Goal: Information Seeking & Learning: Learn about a topic

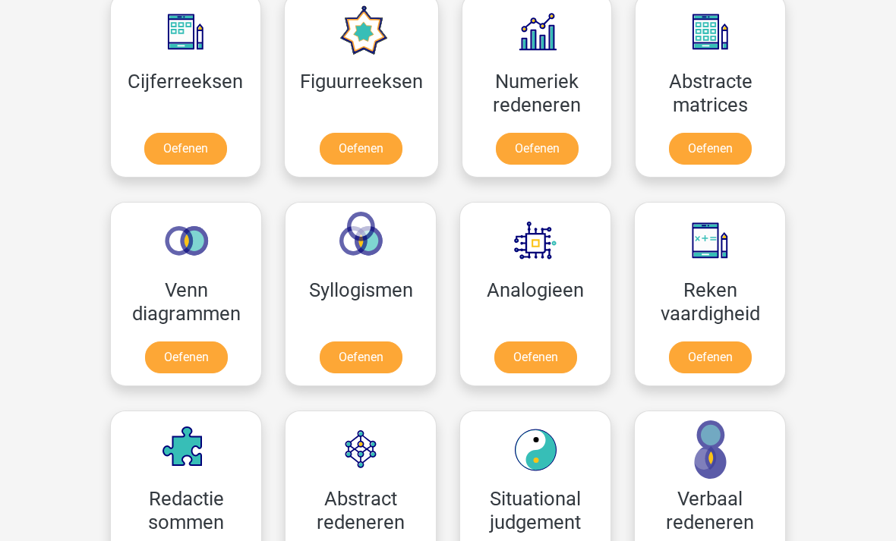
scroll to position [719, 0]
click at [707, 140] on link "Oefenen" at bounding box center [710, 149] width 83 height 32
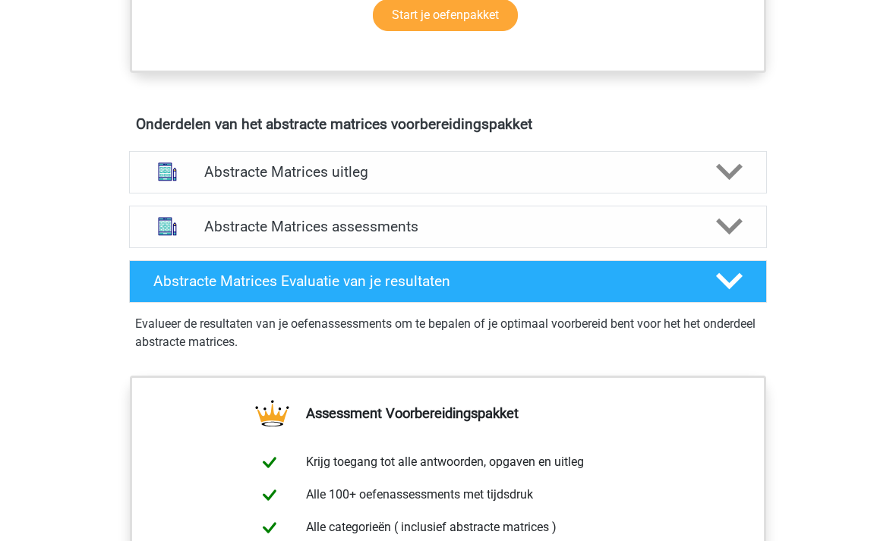
scroll to position [840, 0]
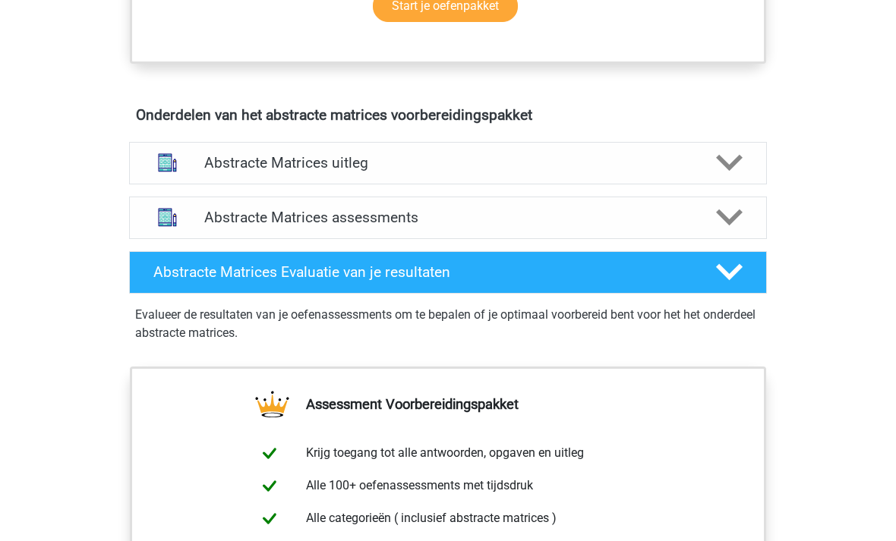
click at [197, 155] on div "Abstracte Matrices uitleg" at bounding box center [448, 162] width 510 height 17
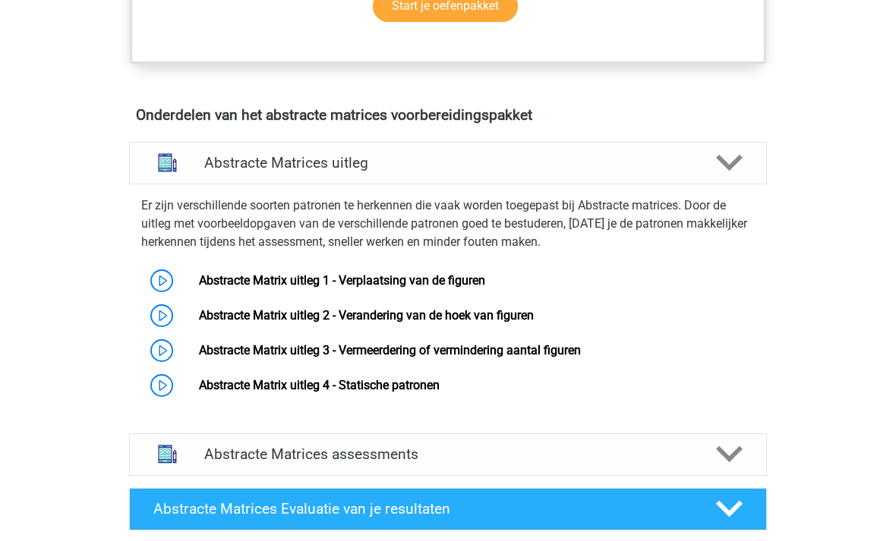
click at [210, 280] on link "Abstracte Matrix uitleg 1 - Verplaatsing van de figuren" at bounding box center [342, 280] width 286 height 14
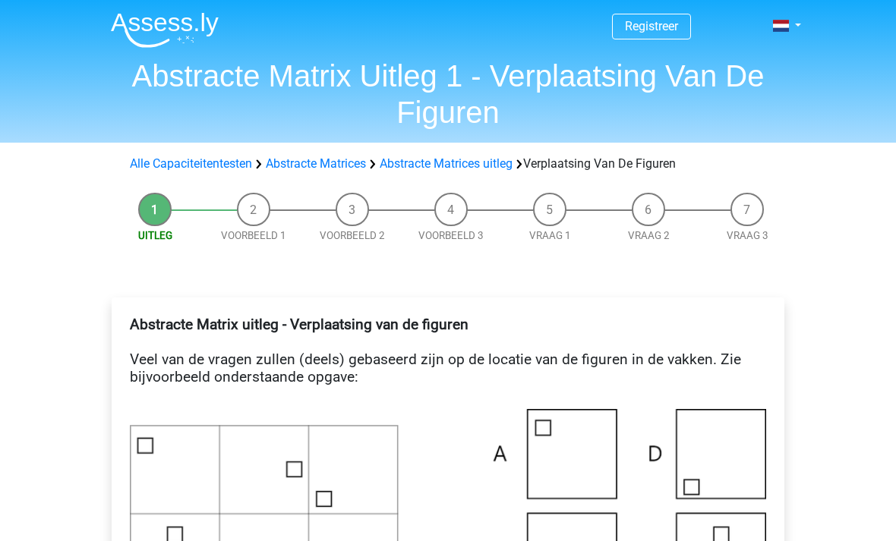
scroll to position [17, 0]
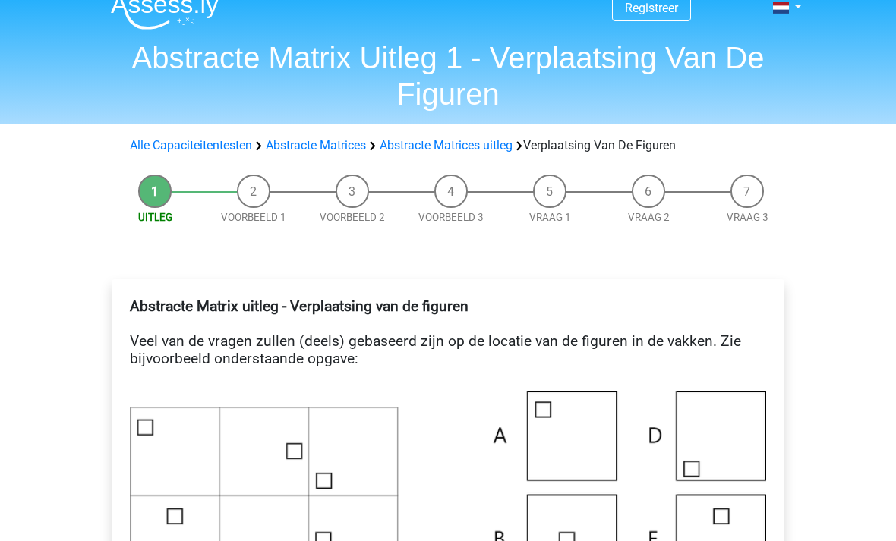
click at [321, 146] on link "Abstracte Matrices" at bounding box center [316, 146] width 100 height 14
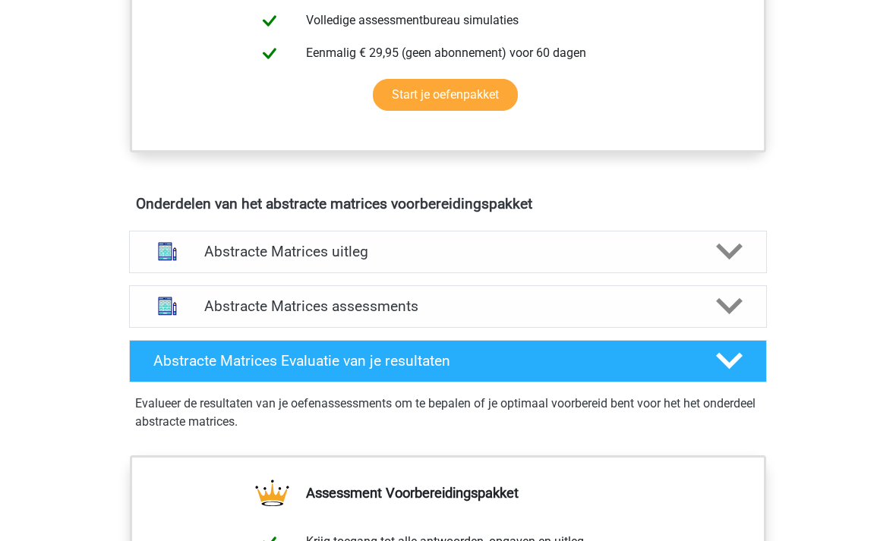
click at [213, 250] on h4 "Abstracte Matrices uitleg" at bounding box center [447, 252] width 487 height 17
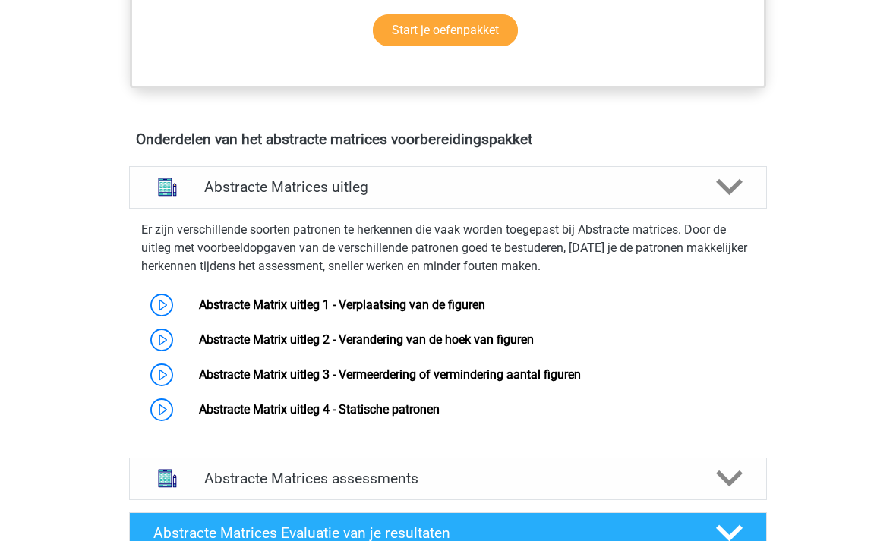
scroll to position [816, 0]
click at [200, 301] on link "Abstracte Matrix uitleg 1 - Verplaatsing van de figuren" at bounding box center [342, 305] width 286 height 14
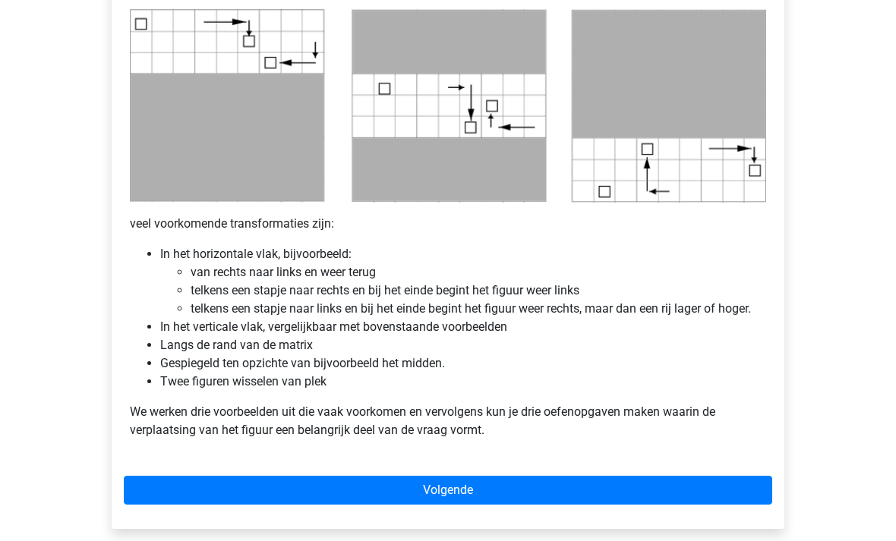
scroll to position [893, 0]
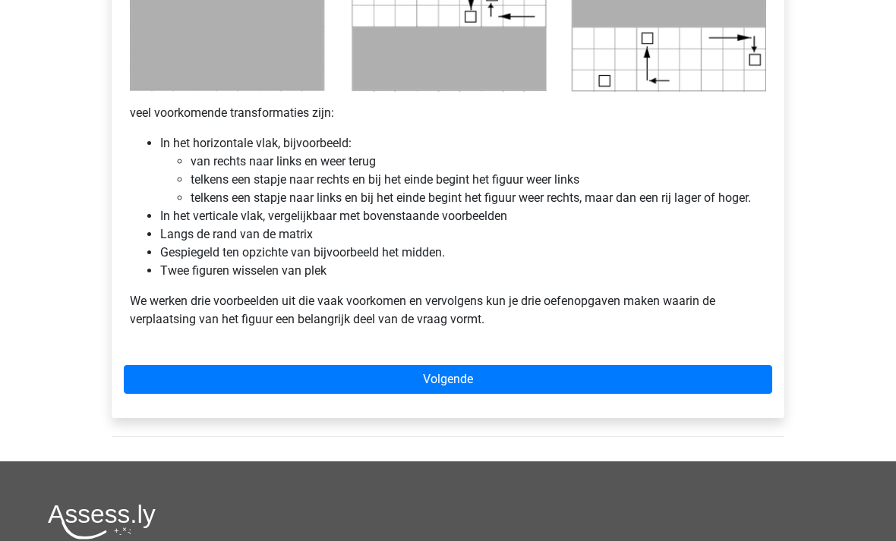
click at [217, 385] on link "Volgende" at bounding box center [448, 379] width 648 height 29
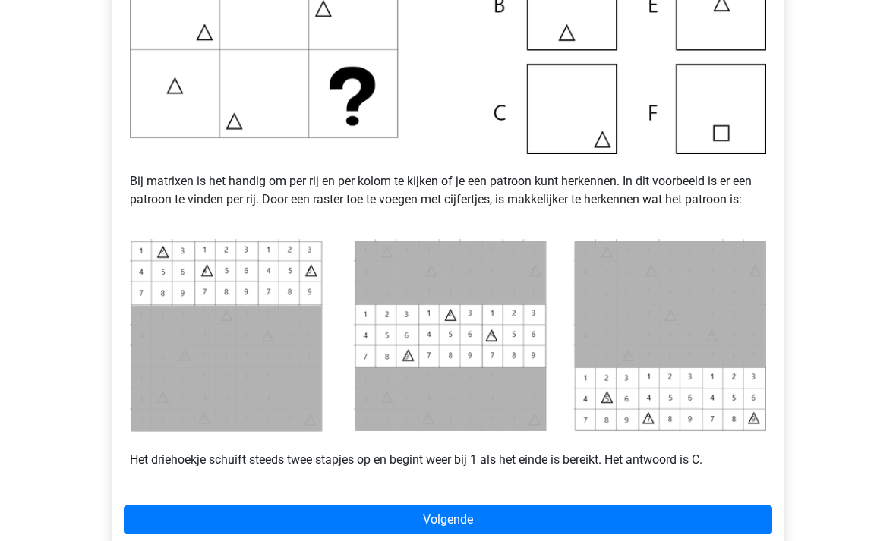
scroll to position [499, 0]
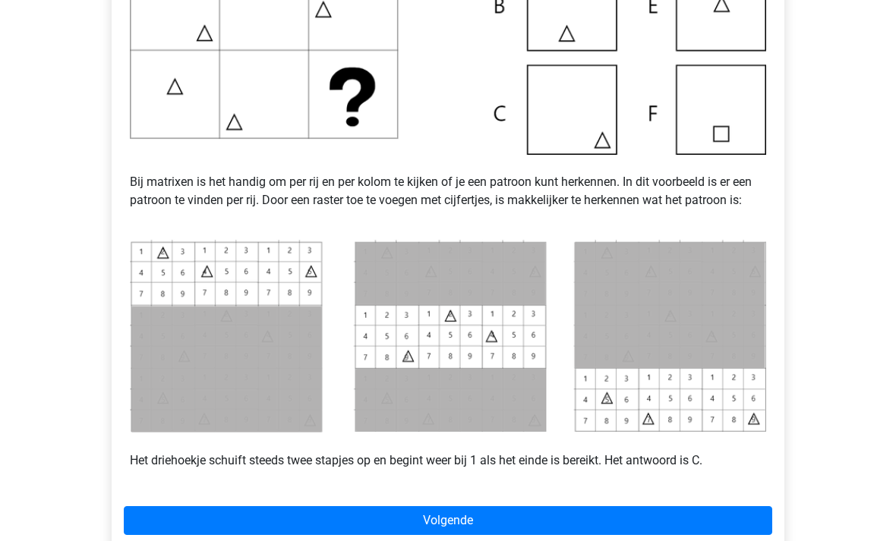
click at [211, 518] on link "Volgende" at bounding box center [448, 520] width 648 height 29
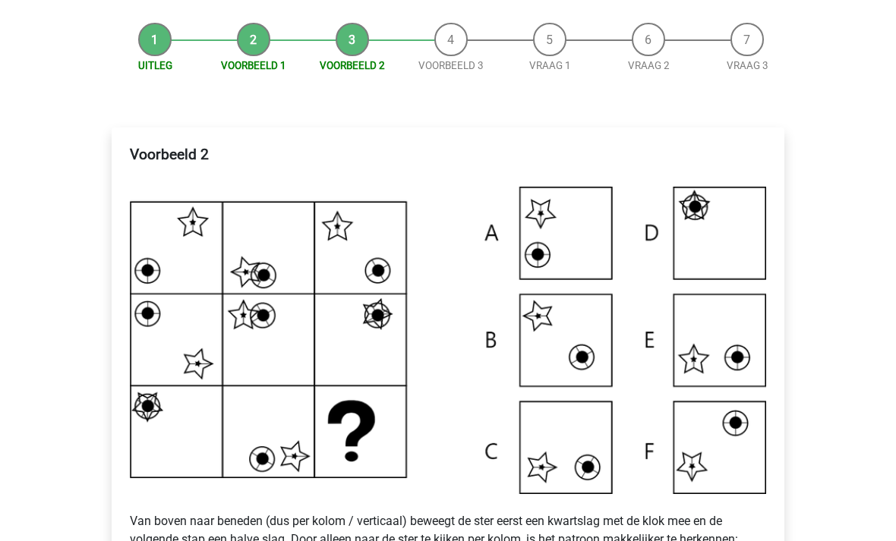
scroll to position [170, 0]
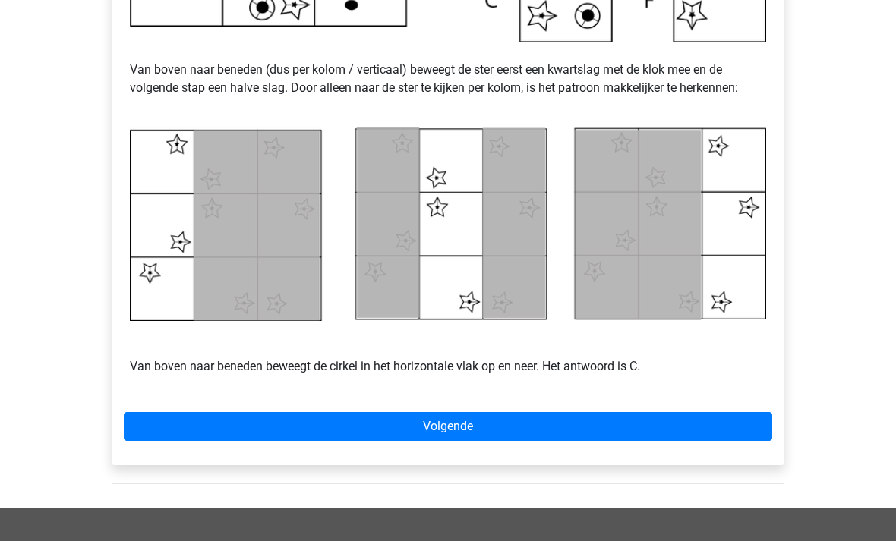
scroll to position [667, 0]
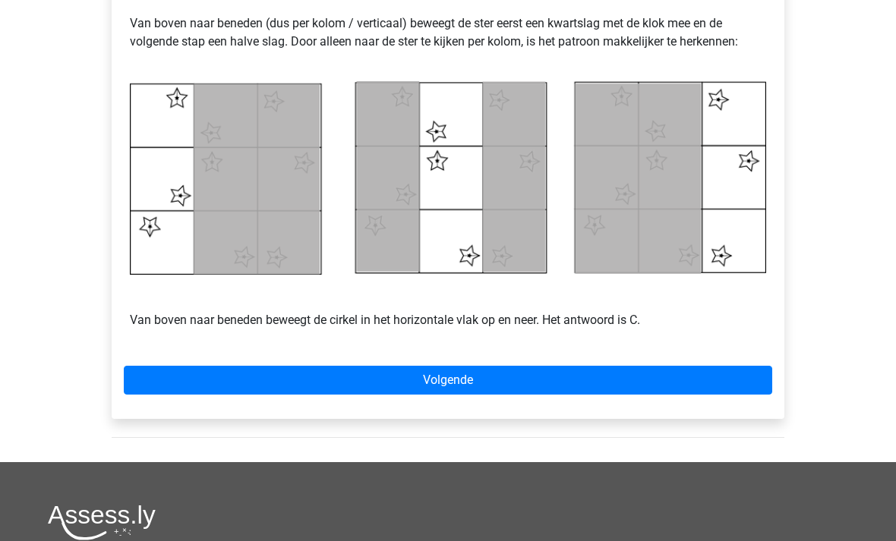
click at [301, 392] on link "Volgende" at bounding box center [448, 381] width 648 height 29
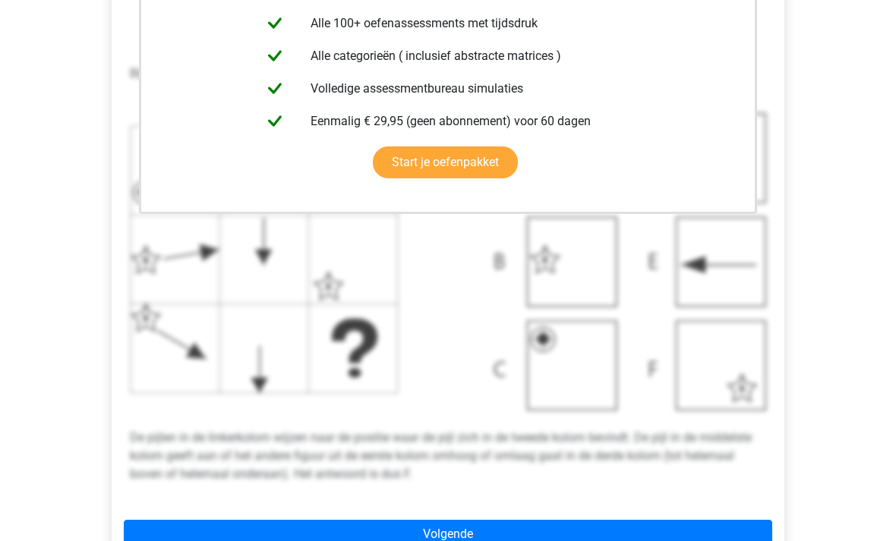
scroll to position [430, 0]
click at [309, 540] on link "Volgende" at bounding box center [448, 534] width 648 height 29
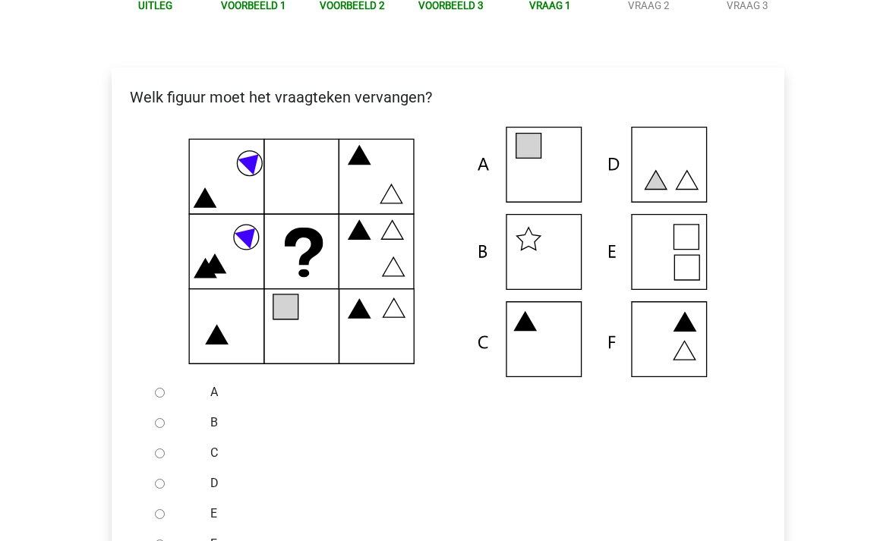
scroll to position [229, 0]
click at [156, 515] on input "E" at bounding box center [160, 515] width 10 height 10
radio input "true"
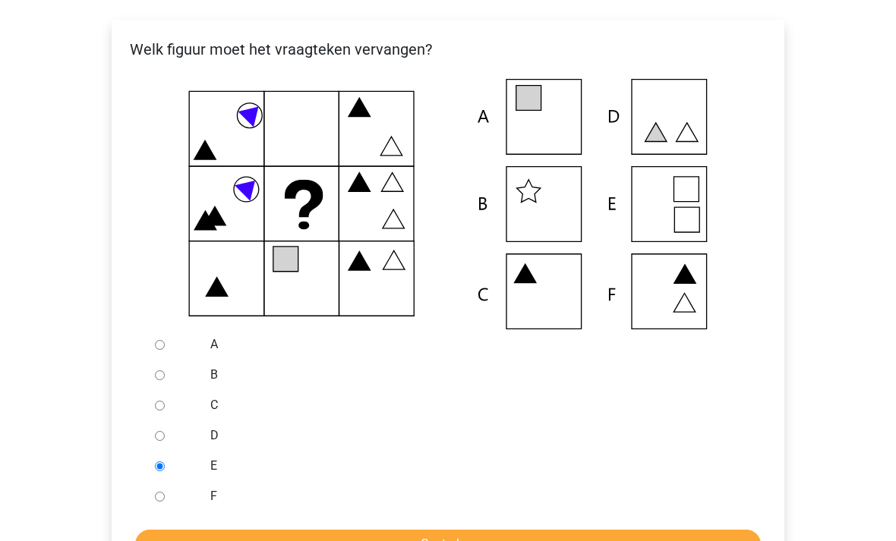
scroll to position [277, 0]
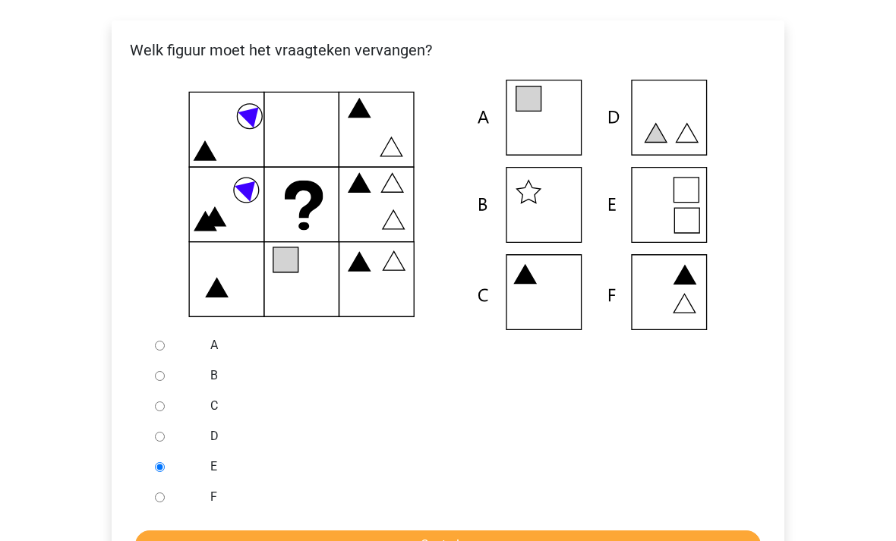
click at [191, 540] on input "Controleer" at bounding box center [447, 545] width 625 height 29
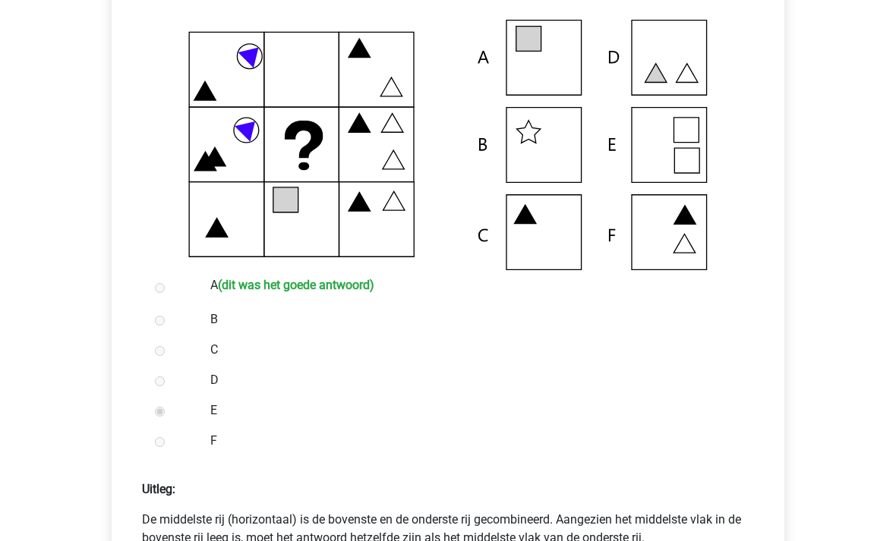
click at [10, 345] on div "Registreer Nederlands English" at bounding box center [448, 408] width 896 height 1491
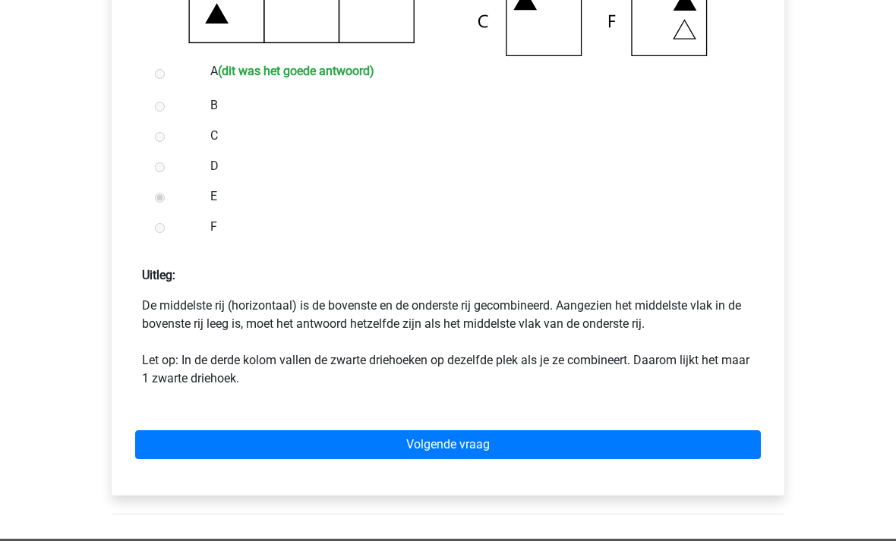
scroll to position [556, 0]
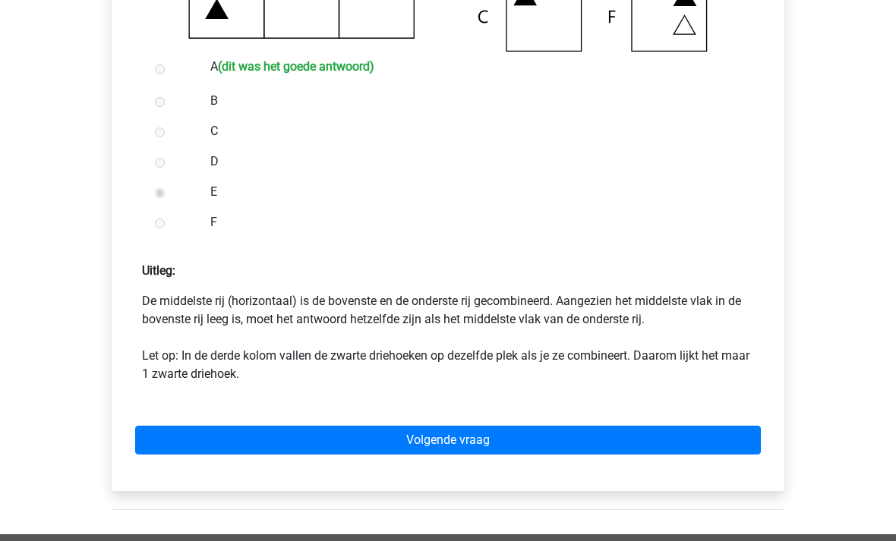
click at [175, 440] on link "Volgende vraag" at bounding box center [447, 440] width 625 height 29
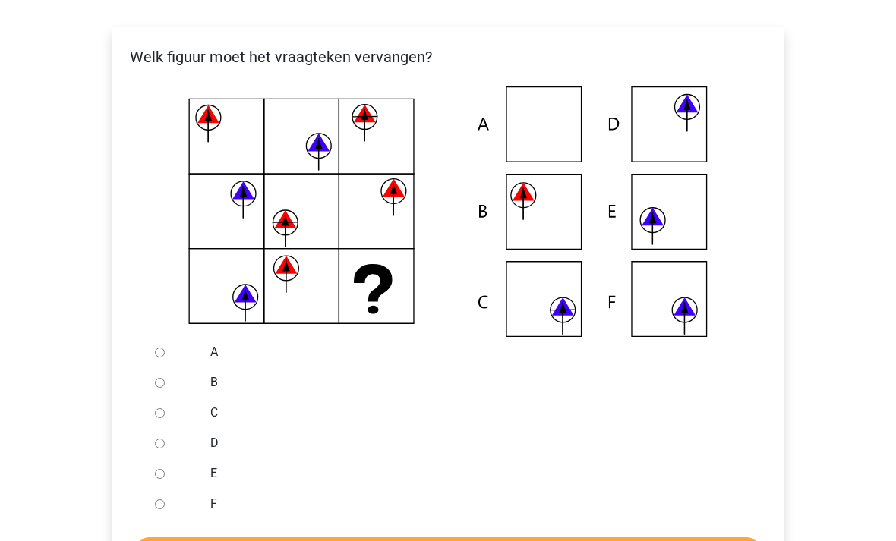
scroll to position [271, 0]
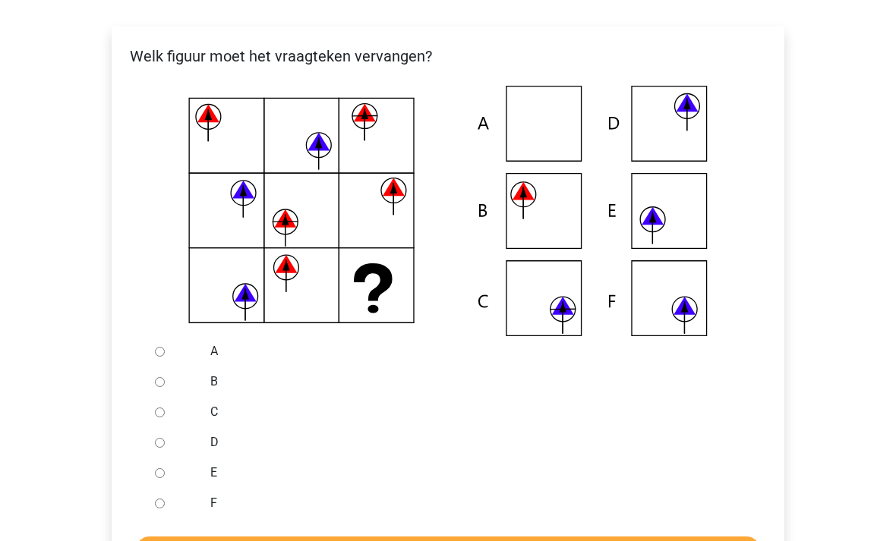
click at [162, 411] on input "C" at bounding box center [160, 413] width 10 height 10
radio input "true"
click at [316, 540] on input "Controleer" at bounding box center [447, 551] width 625 height 29
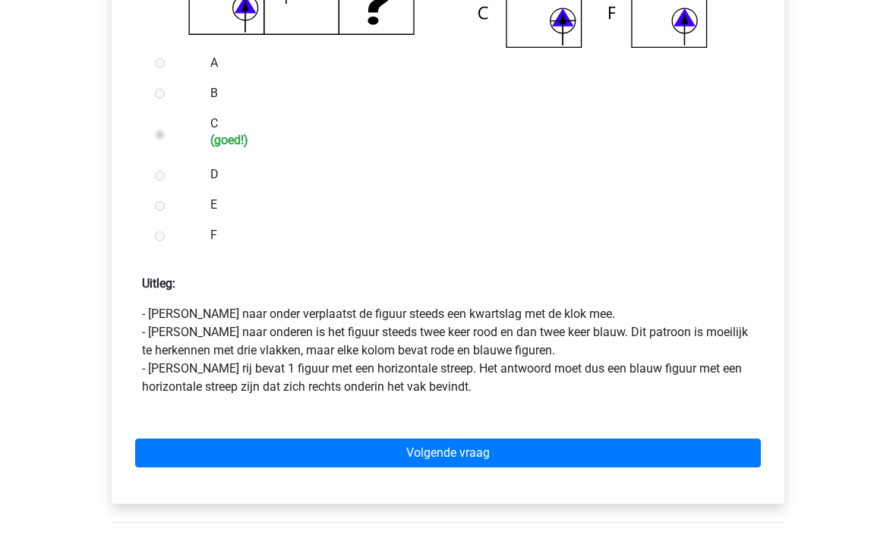
scroll to position [561, 0]
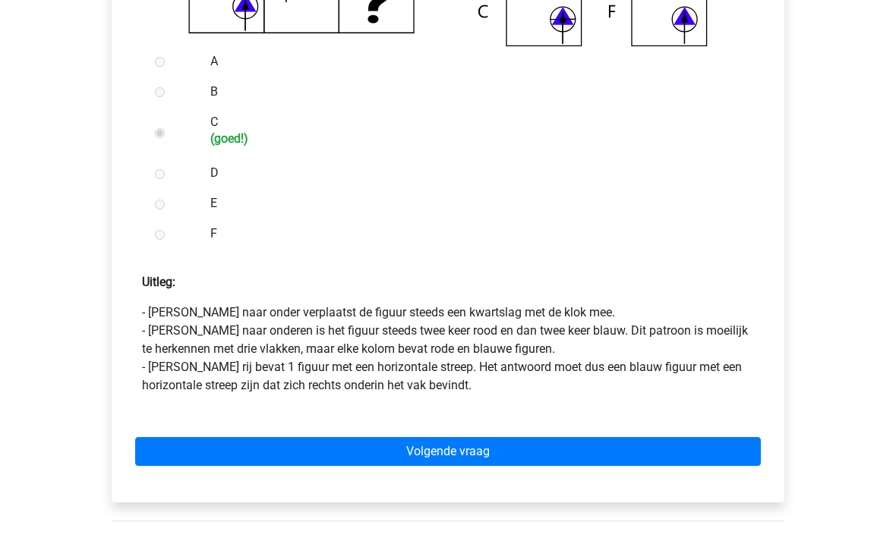
click at [248, 455] on link "Volgende vraag" at bounding box center [447, 451] width 625 height 29
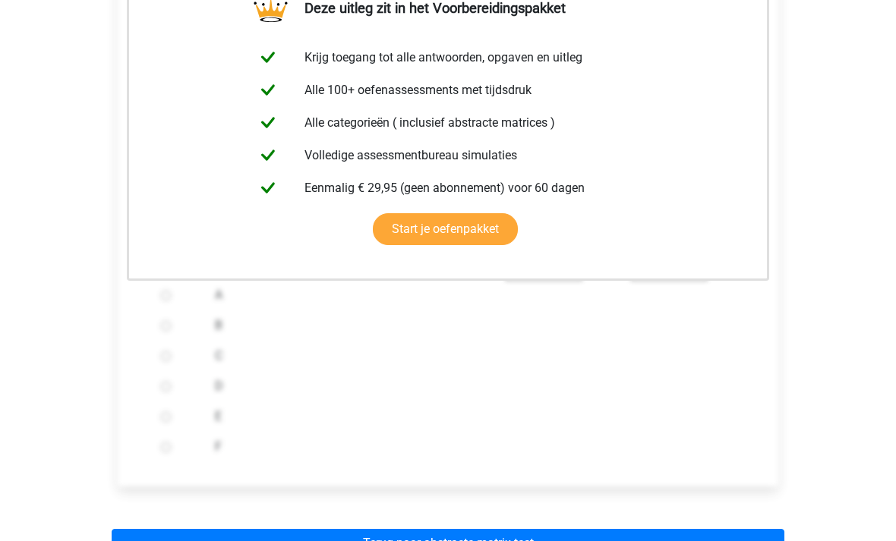
scroll to position [343, 0]
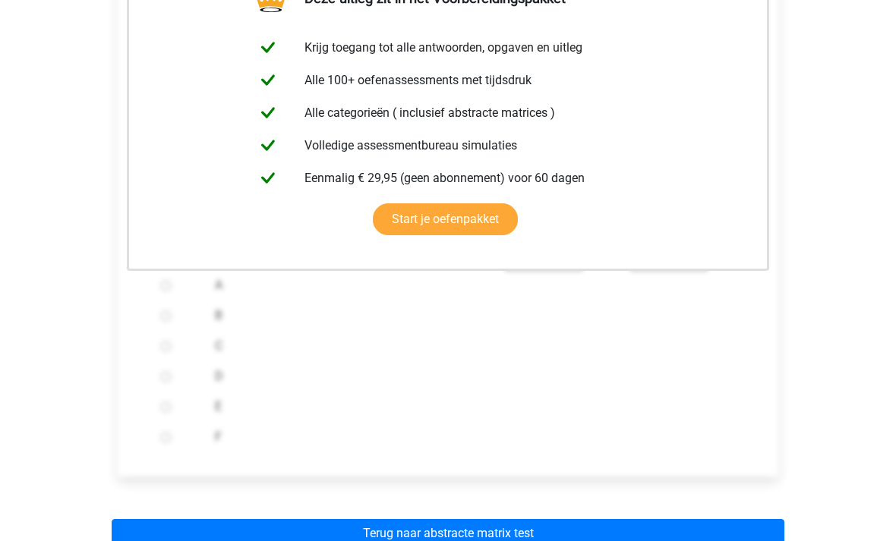
click at [260, 540] on link "Terug naar abstracte matrix test" at bounding box center [448, 533] width 673 height 29
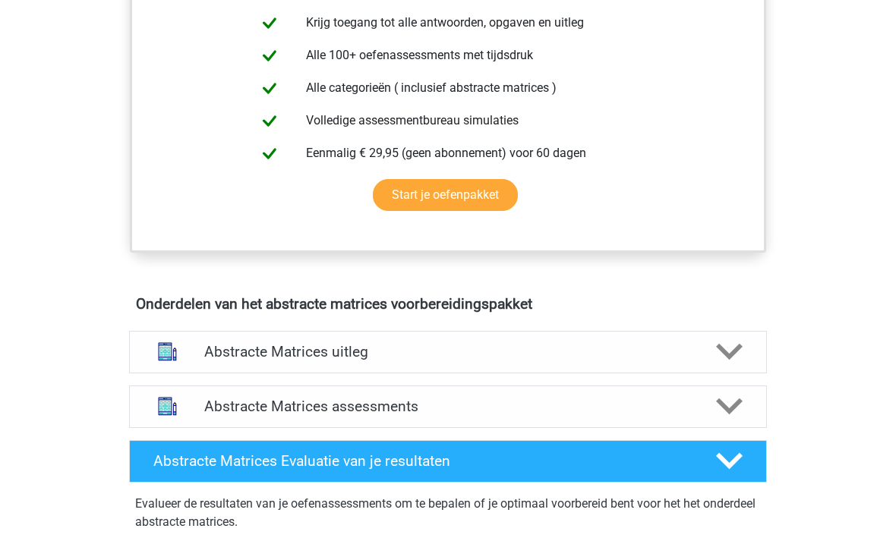
scroll to position [654, 0]
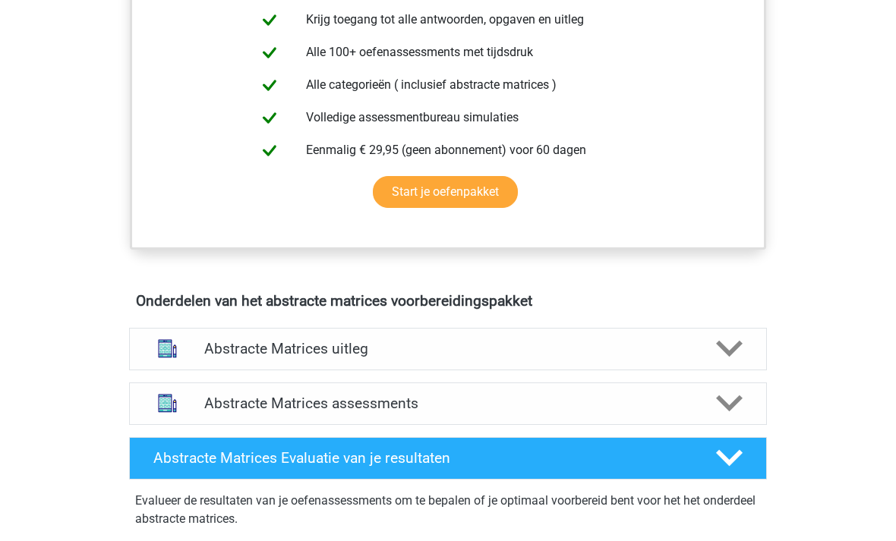
click at [216, 408] on h4 "Abstracte Matrices assessments" at bounding box center [447, 403] width 487 height 17
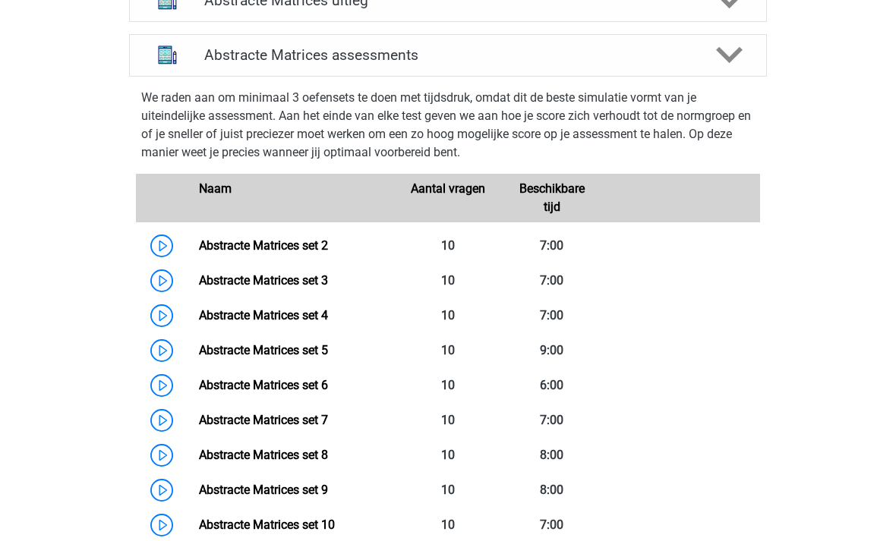
scroll to position [1003, 0]
click at [199, 241] on link "Abstracte Matrices set 2" at bounding box center [263, 245] width 129 height 14
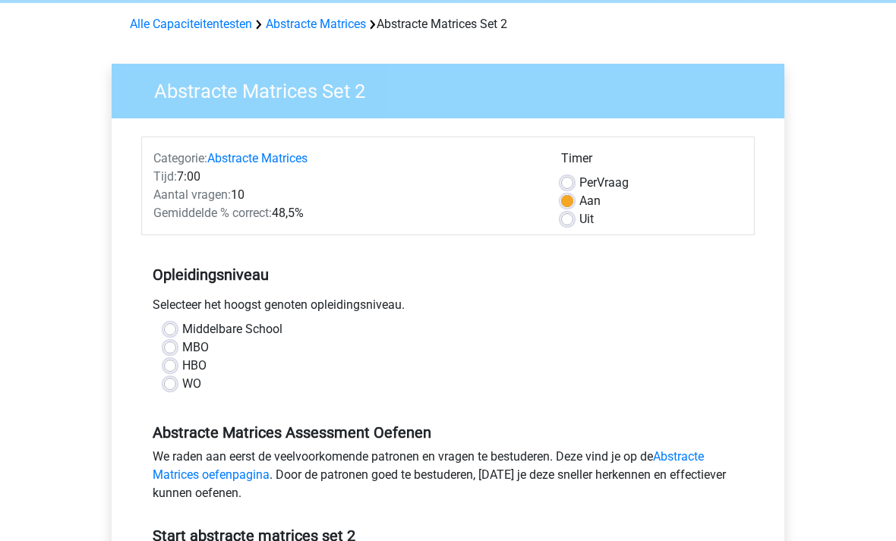
scroll to position [63, 0]
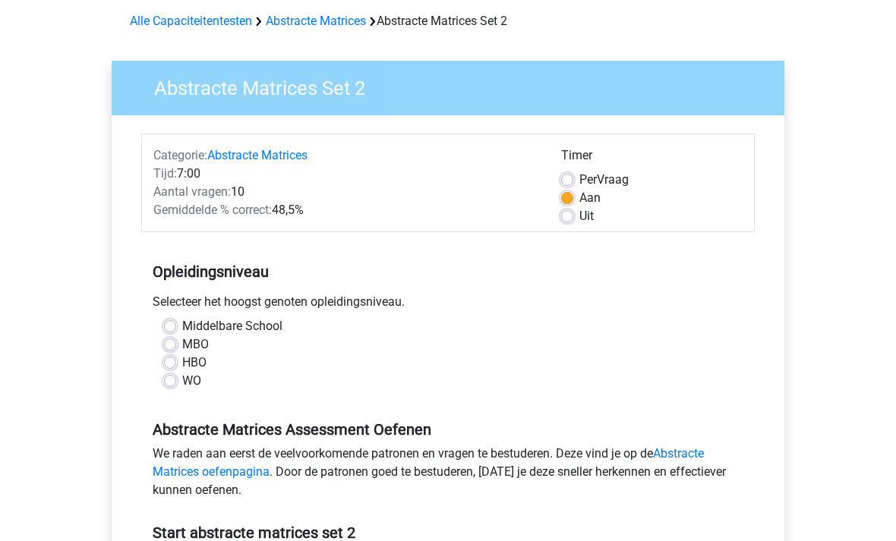
click at [182, 386] on label "WO" at bounding box center [191, 382] width 19 height 18
click at [170, 386] on input "WO" at bounding box center [170, 380] width 12 height 15
radio input "true"
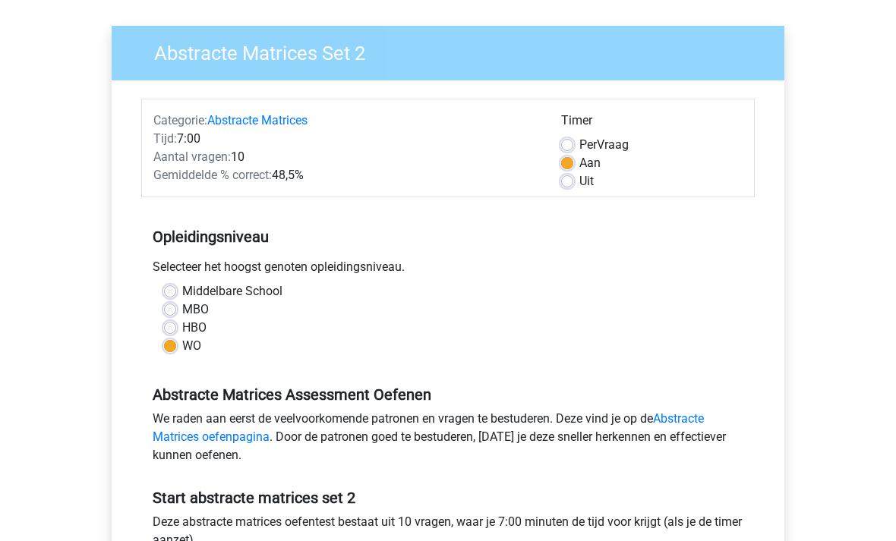
scroll to position [99, 0]
click at [579, 181] on label "Uit" at bounding box center [586, 181] width 14 height 18
click at [566, 181] on input "Uit" at bounding box center [567, 179] width 12 height 15
radio input "true"
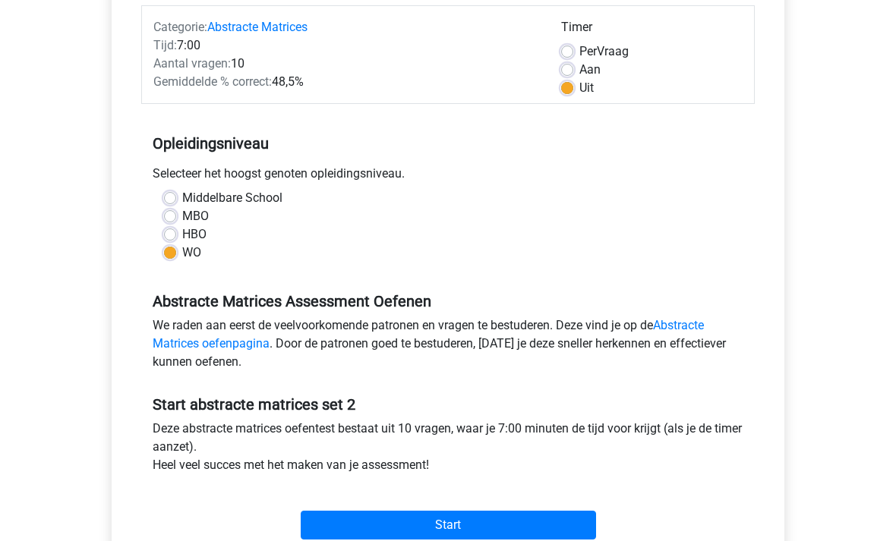
scroll to position [195, 0]
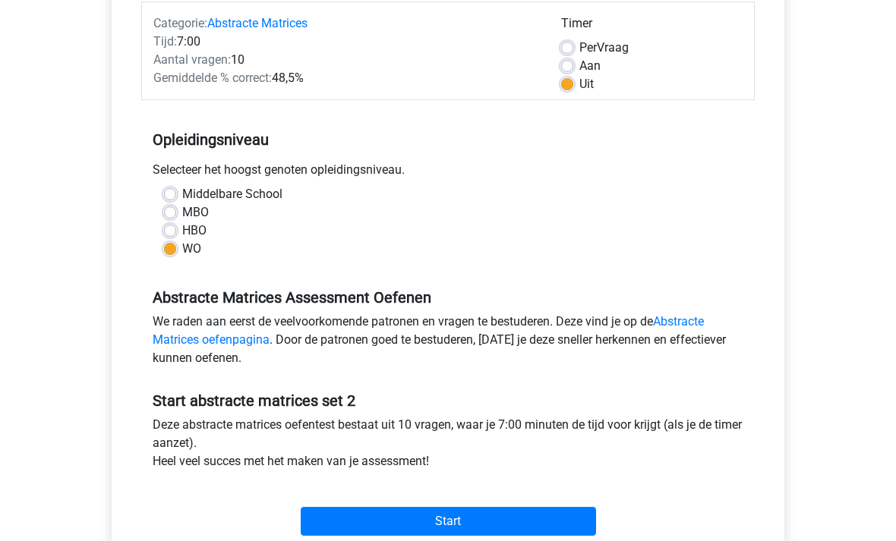
click at [359, 523] on input "Start" at bounding box center [448, 522] width 295 height 29
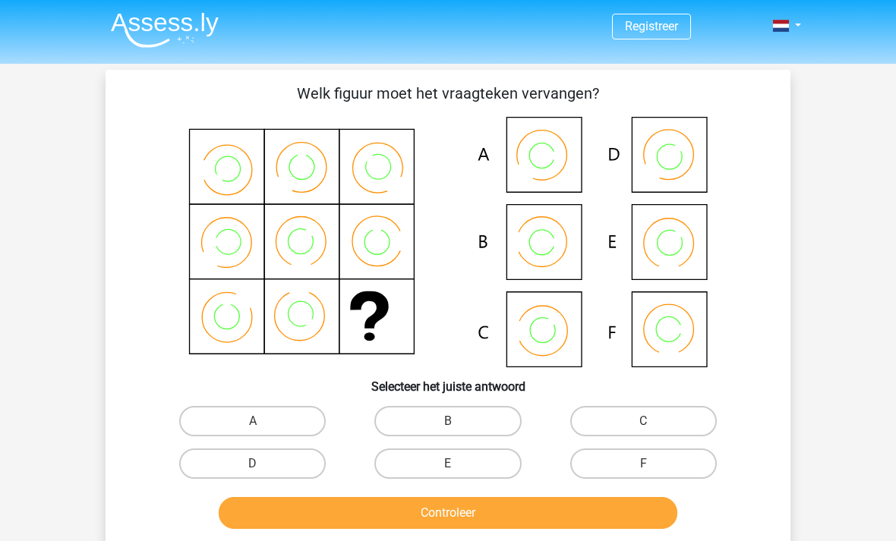
click at [440, 417] on label "B" at bounding box center [447, 421] width 147 height 30
click at [448, 421] on input "B" at bounding box center [453, 426] width 10 height 10
radio input "true"
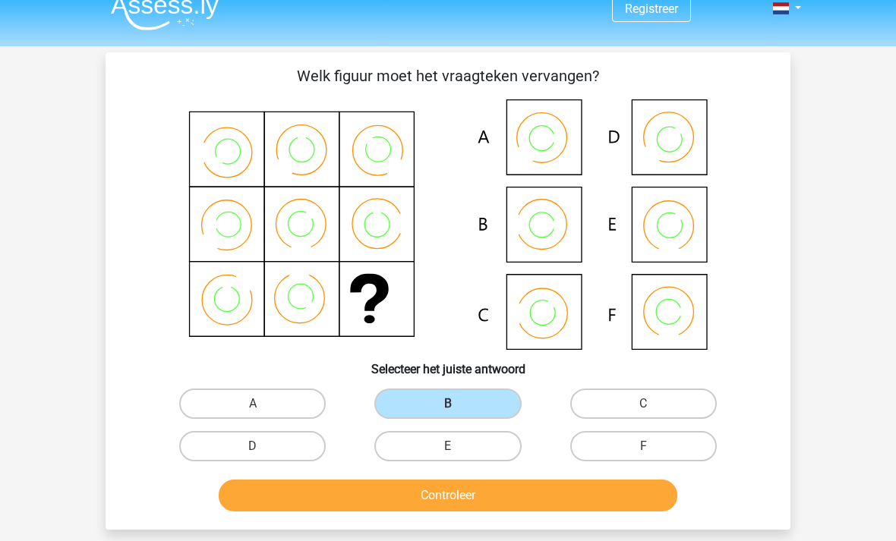
scroll to position [14, 0]
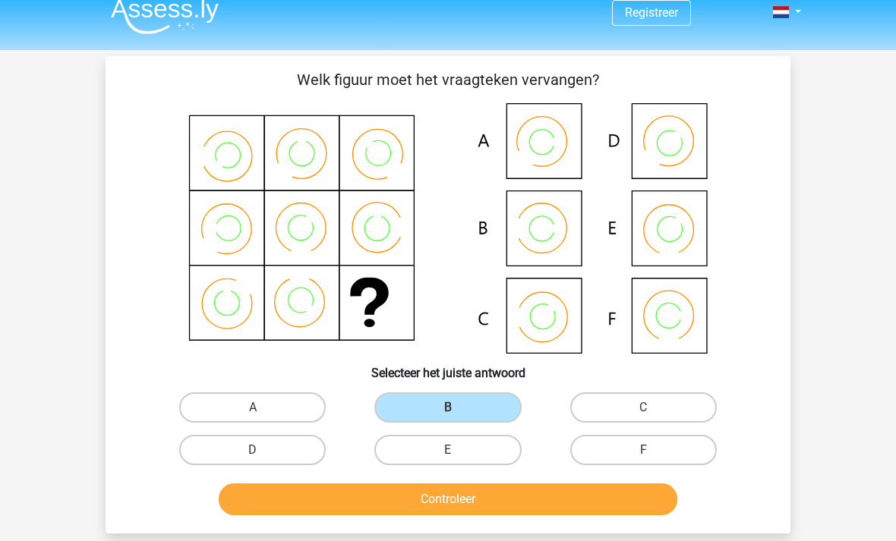
click at [340, 509] on button "Controleer" at bounding box center [448, 500] width 459 height 32
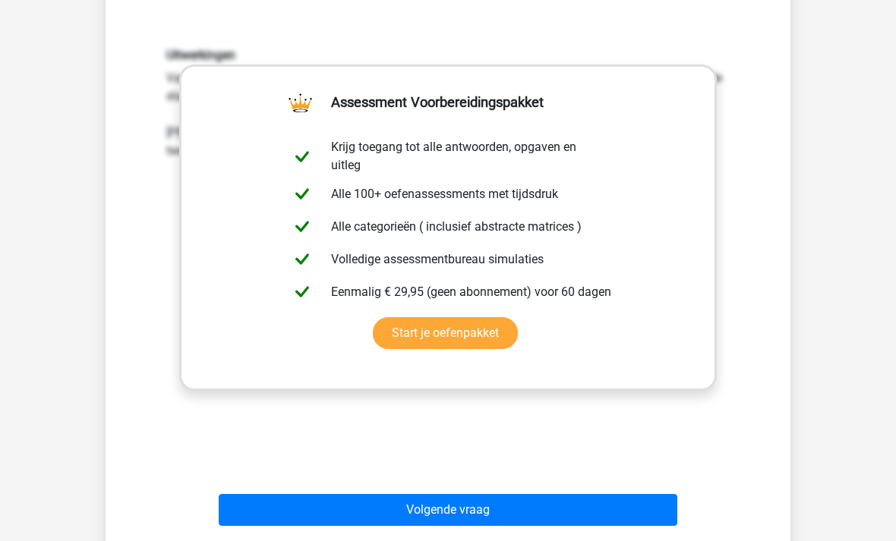
scroll to position [537, 0]
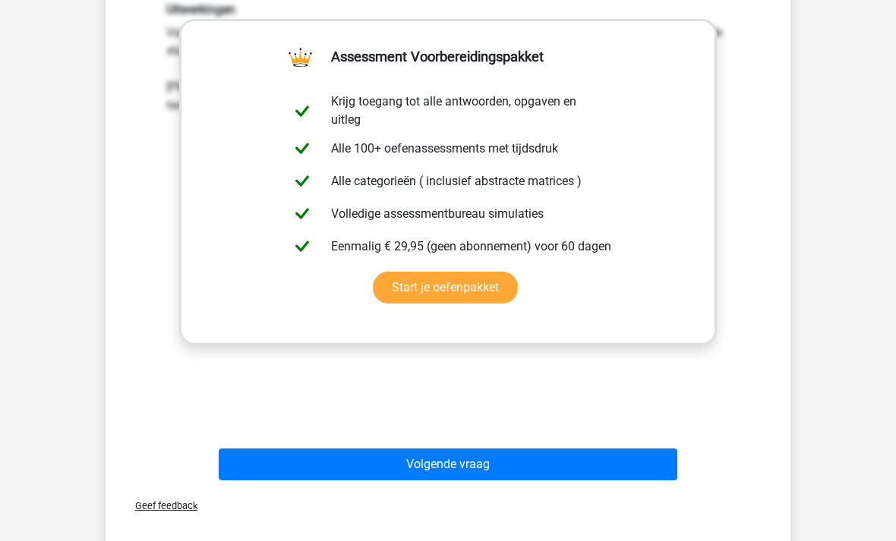
click at [364, 471] on button "Volgende vraag" at bounding box center [448, 465] width 459 height 32
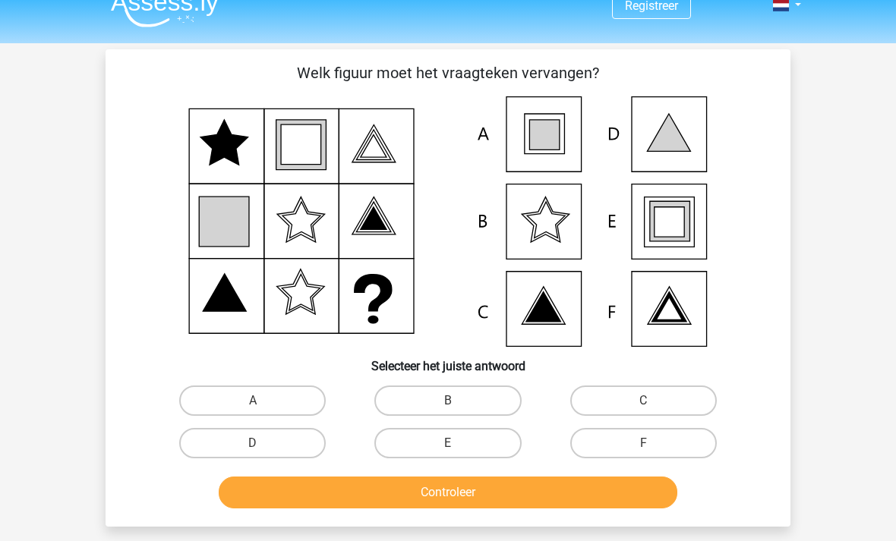
scroll to position [20, 0]
click at [434, 446] on label "E" at bounding box center [447, 443] width 147 height 30
click at [448, 446] on input "E" at bounding box center [453, 448] width 10 height 10
radio input "true"
click at [342, 500] on button "Controleer" at bounding box center [448, 493] width 459 height 32
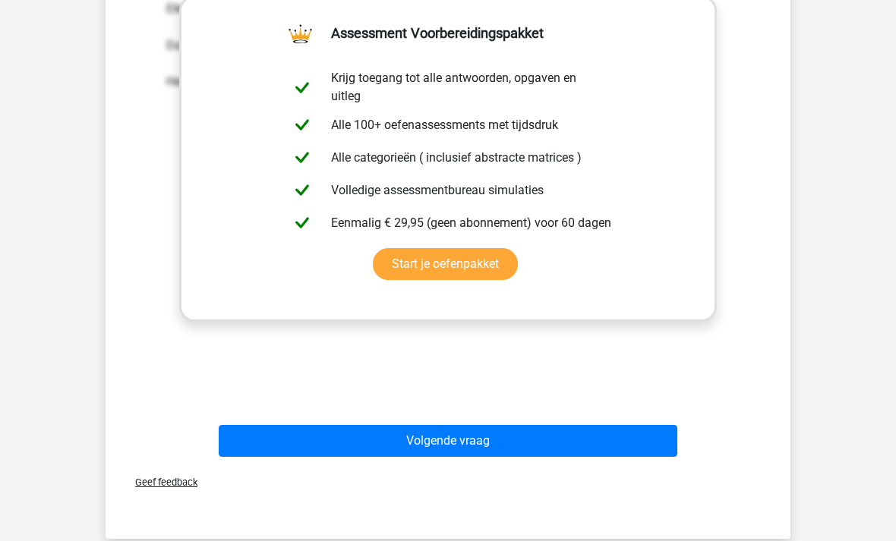
scroll to position [559, 0]
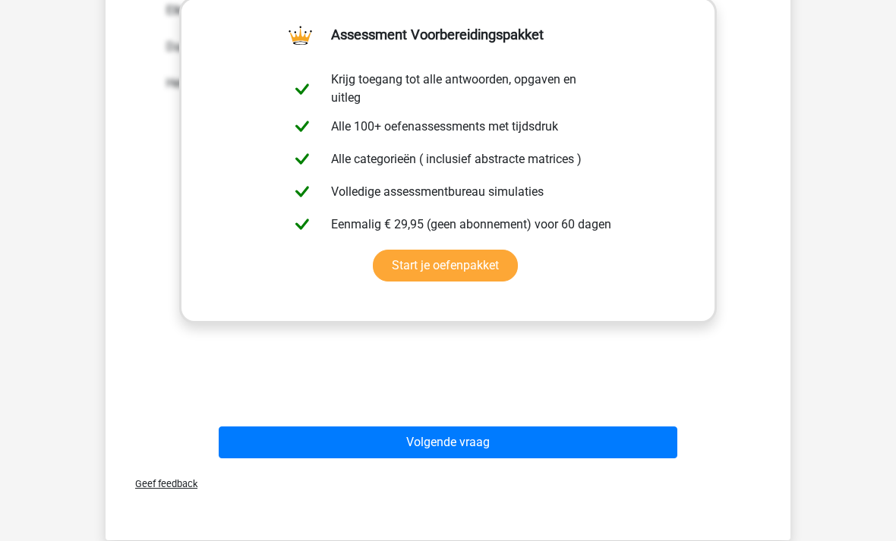
click at [350, 446] on button "Volgende vraag" at bounding box center [448, 443] width 459 height 32
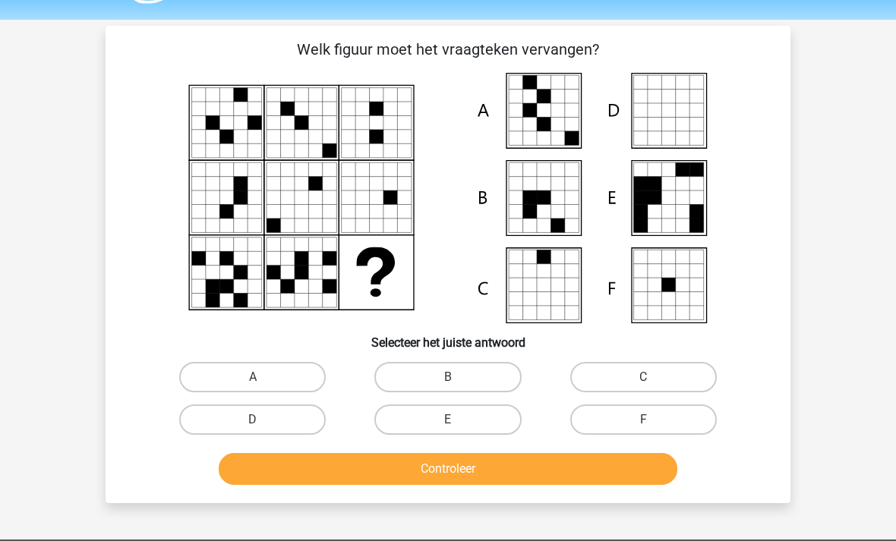
scroll to position [46, 0]
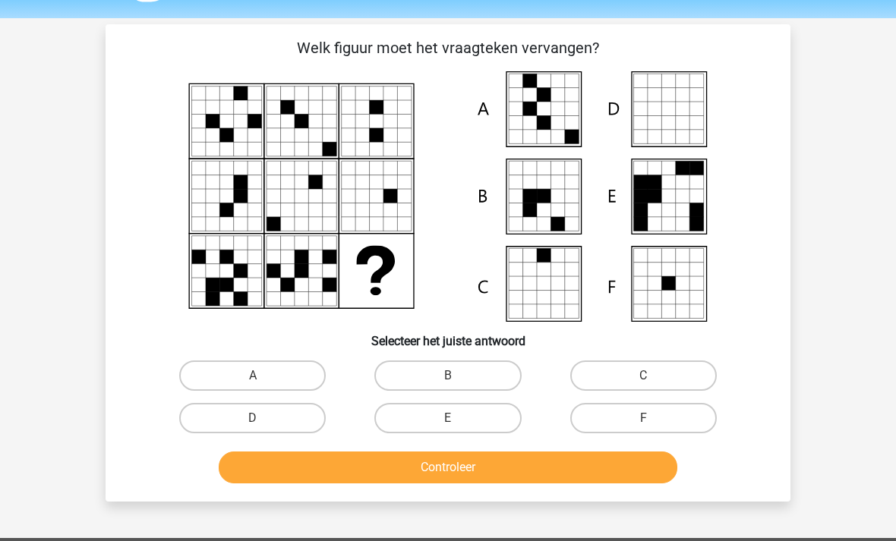
click at [233, 374] on label "A" at bounding box center [252, 376] width 147 height 30
click at [253, 376] on input "A" at bounding box center [258, 381] width 10 height 10
radio input "true"
click at [261, 465] on button "Controleer" at bounding box center [448, 468] width 459 height 32
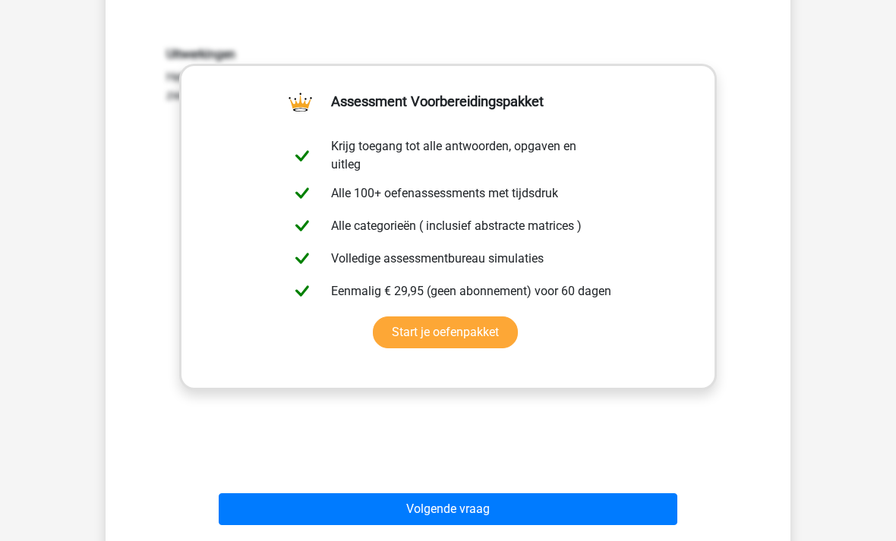
scroll to position [493, 0]
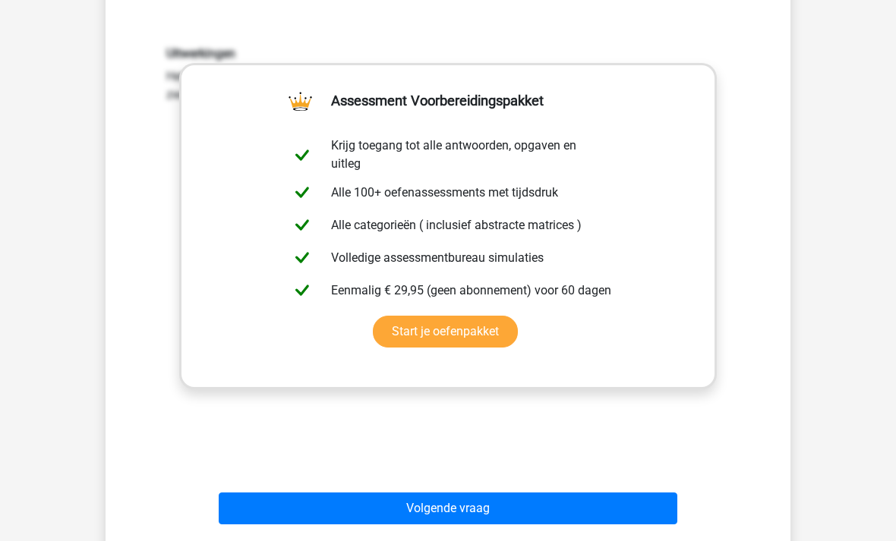
click at [274, 512] on button "Volgende vraag" at bounding box center [448, 509] width 459 height 32
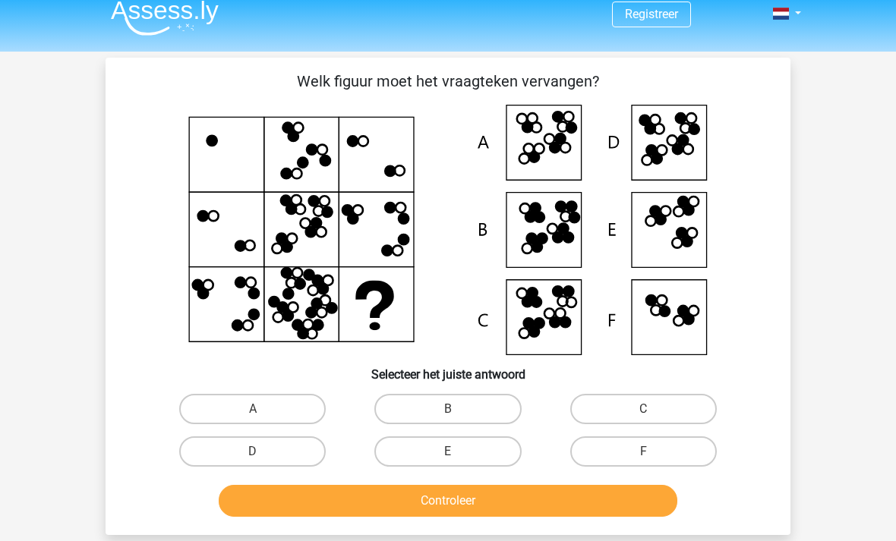
scroll to position [8, 0]
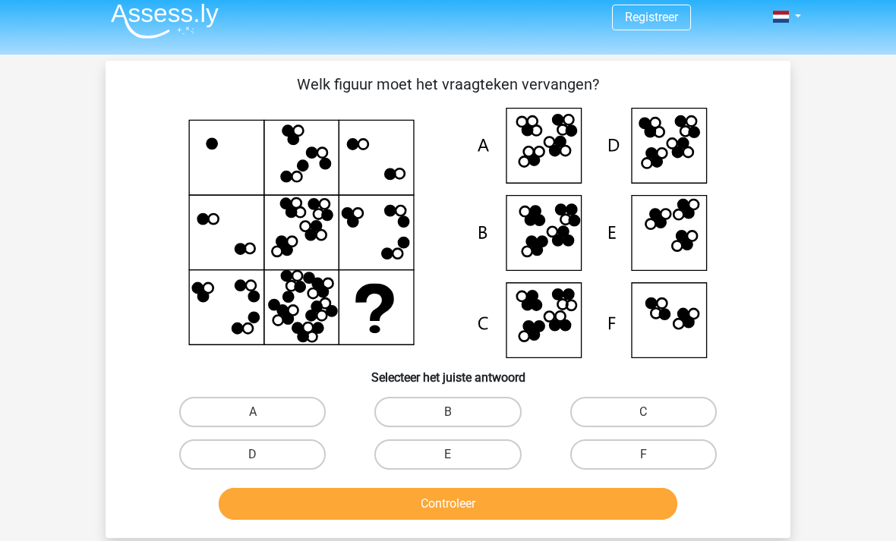
click at [262, 466] on label "D" at bounding box center [252, 455] width 147 height 30
click at [262, 465] on input "D" at bounding box center [258, 460] width 10 height 10
radio input "true"
click at [303, 494] on button "Controleer" at bounding box center [448, 504] width 459 height 32
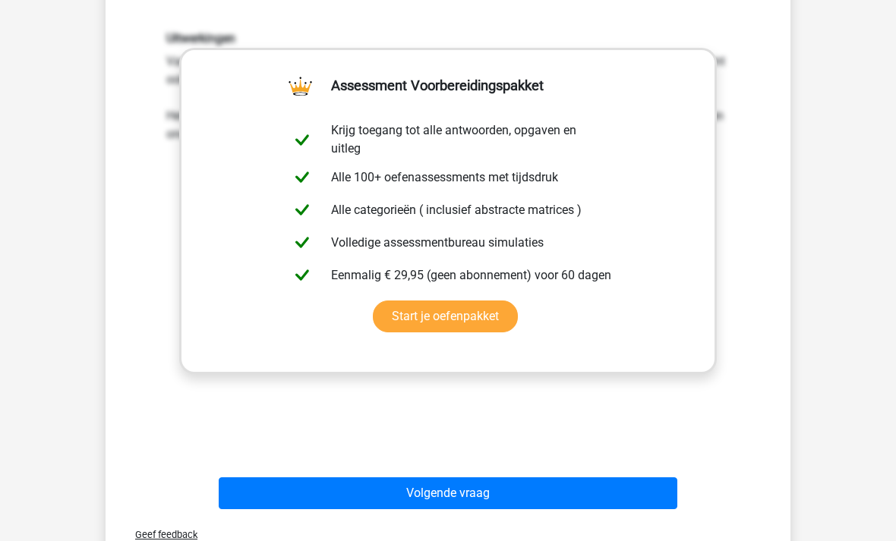
click at [291, 494] on button "Volgende vraag" at bounding box center [448, 493] width 459 height 32
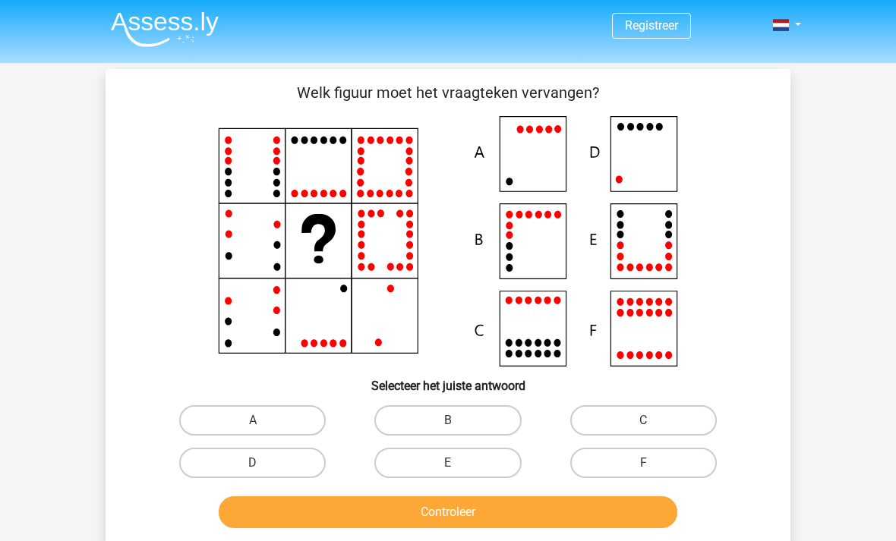
scroll to position [0, 0]
click at [241, 473] on label "D" at bounding box center [252, 464] width 147 height 30
click at [253, 473] on input "D" at bounding box center [258, 469] width 10 height 10
radio input "true"
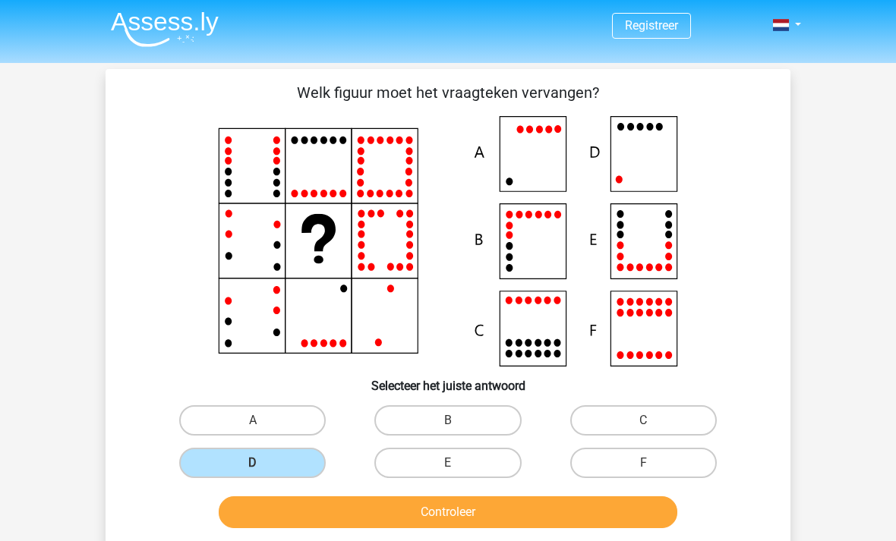
click at [300, 519] on button "Controleer" at bounding box center [448, 512] width 459 height 32
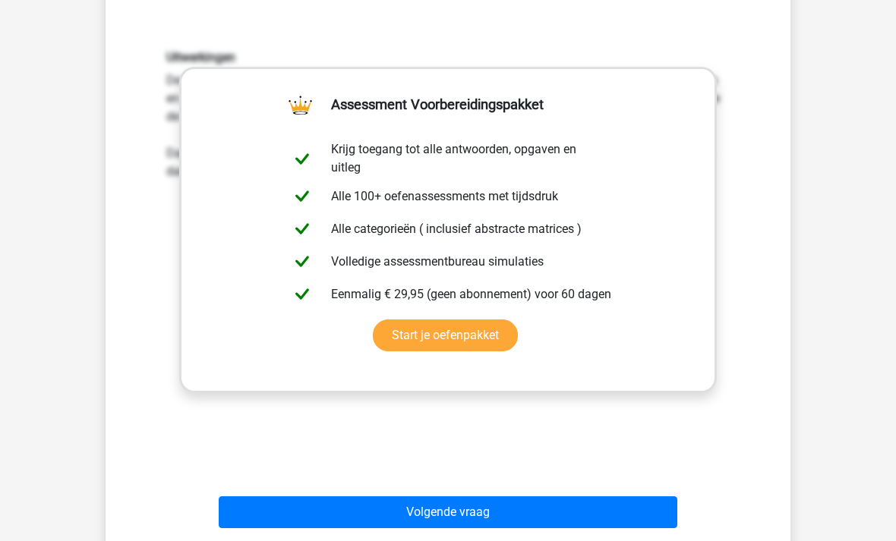
scroll to position [480, 0]
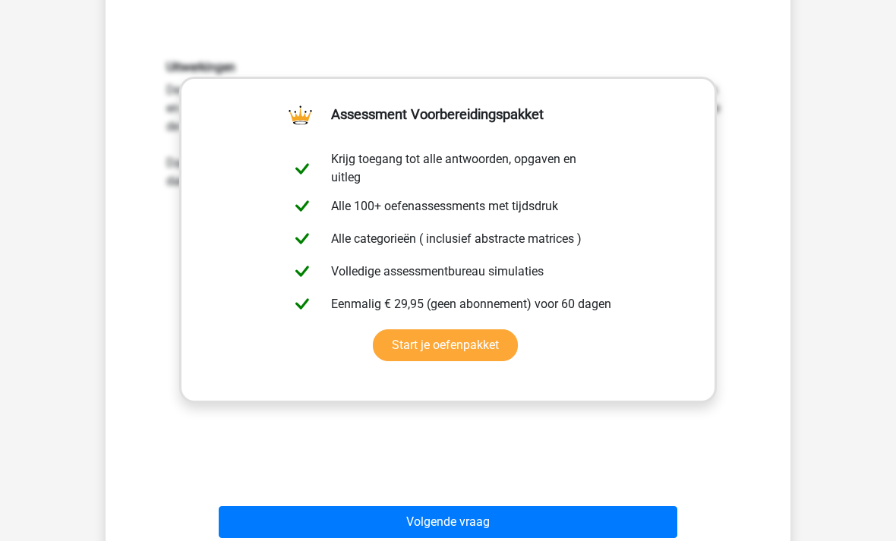
click at [289, 529] on button "Volgende vraag" at bounding box center [448, 522] width 459 height 32
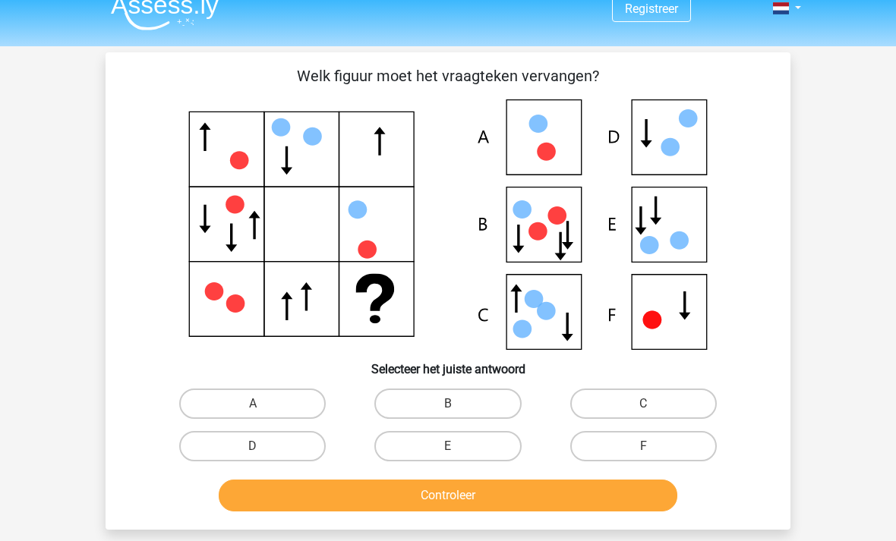
scroll to position [17, 0]
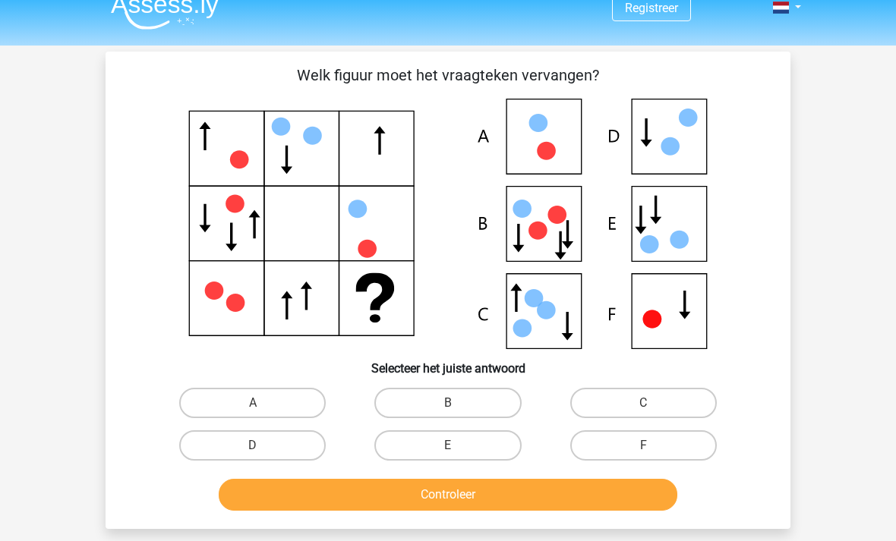
click at [595, 440] on label "F" at bounding box center [643, 446] width 147 height 30
click at [643, 446] on input "F" at bounding box center [648, 451] width 10 height 10
radio input "true"
click at [269, 502] on button "Controleer" at bounding box center [448, 495] width 459 height 32
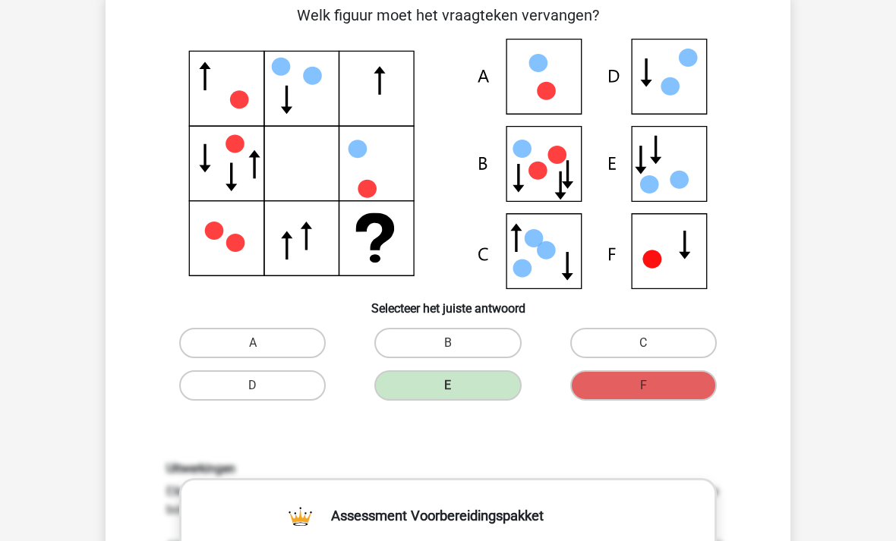
scroll to position [74, 0]
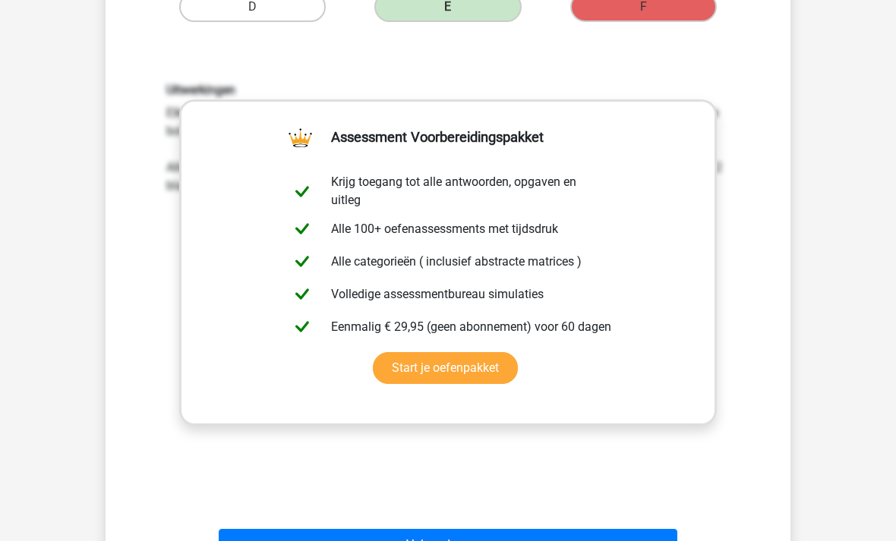
click at [285, 540] on button "Volgende vraag" at bounding box center [448, 546] width 459 height 32
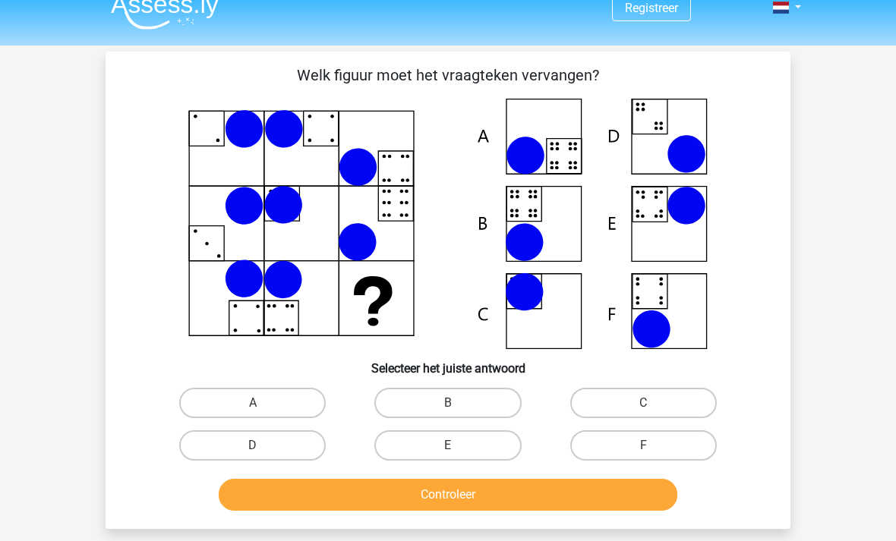
scroll to position [17, 0]
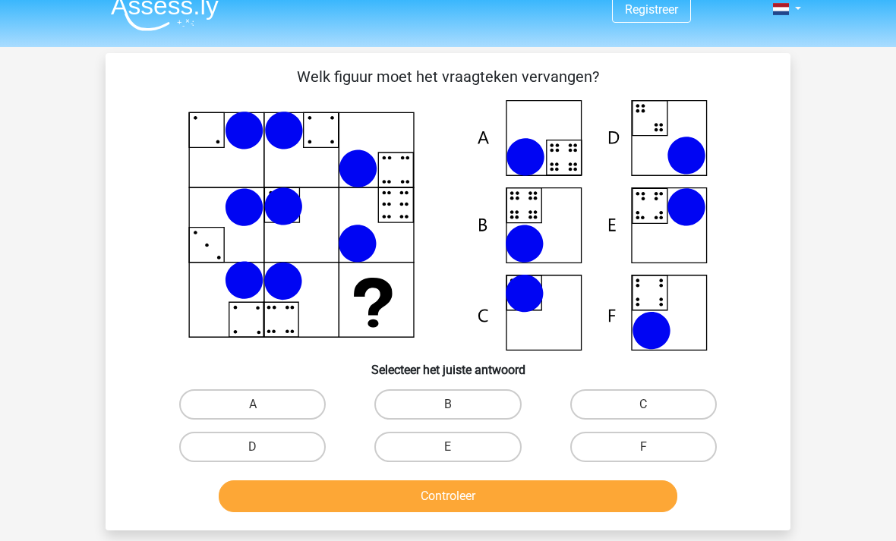
click at [423, 391] on label "B" at bounding box center [447, 404] width 147 height 30
click at [448, 405] on input "B" at bounding box center [453, 410] width 10 height 10
radio input "true"
click at [394, 502] on button "Controleer" at bounding box center [448, 496] width 459 height 32
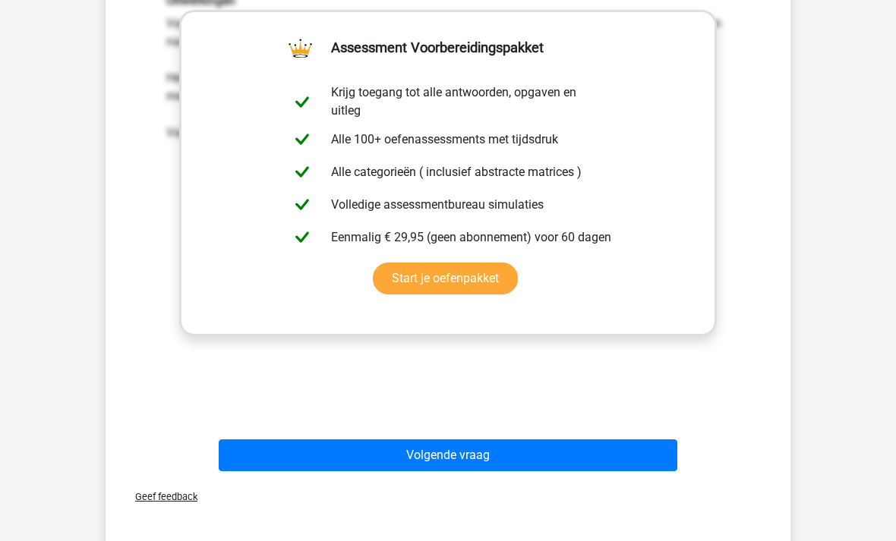
scroll to position [549, 0]
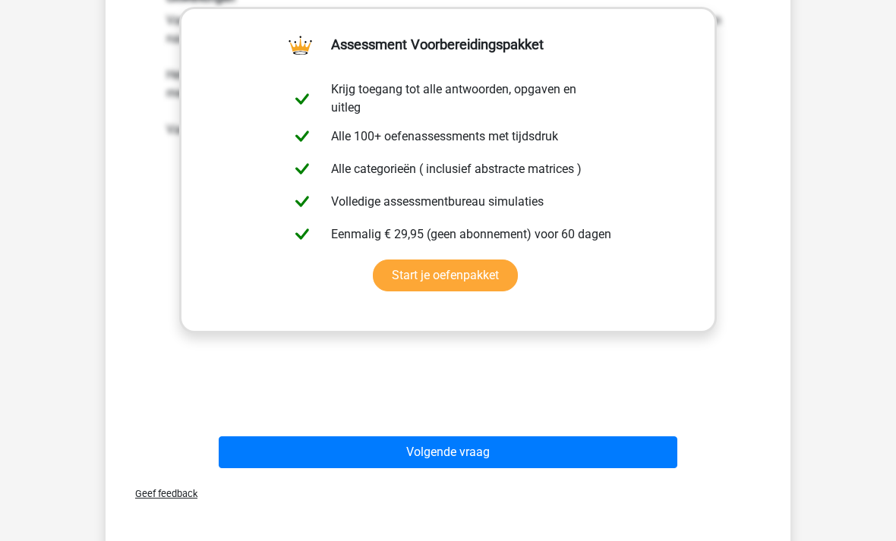
click at [284, 453] on button "Volgende vraag" at bounding box center [448, 453] width 459 height 32
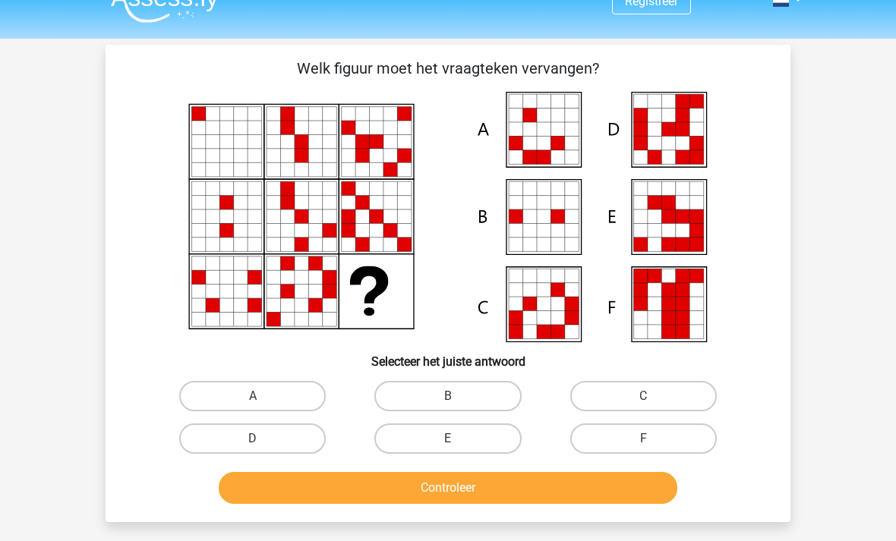
scroll to position [25, 0]
click at [404, 434] on label "E" at bounding box center [447, 439] width 147 height 30
click at [448, 439] on input "E" at bounding box center [453, 444] width 10 height 10
radio input "true"
click at [322, 493] on button "Controleer" at bounding box center [448, 488] width 459 height 32
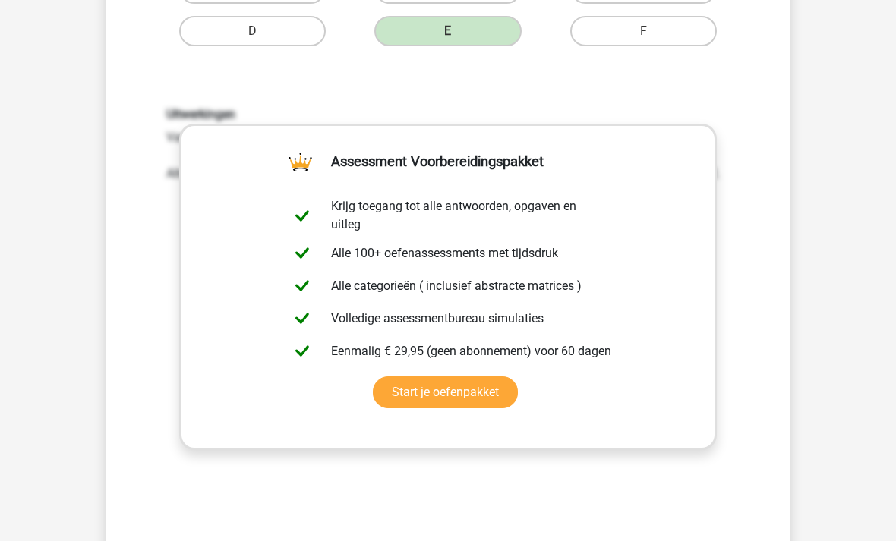
scroll to position [464, 0]
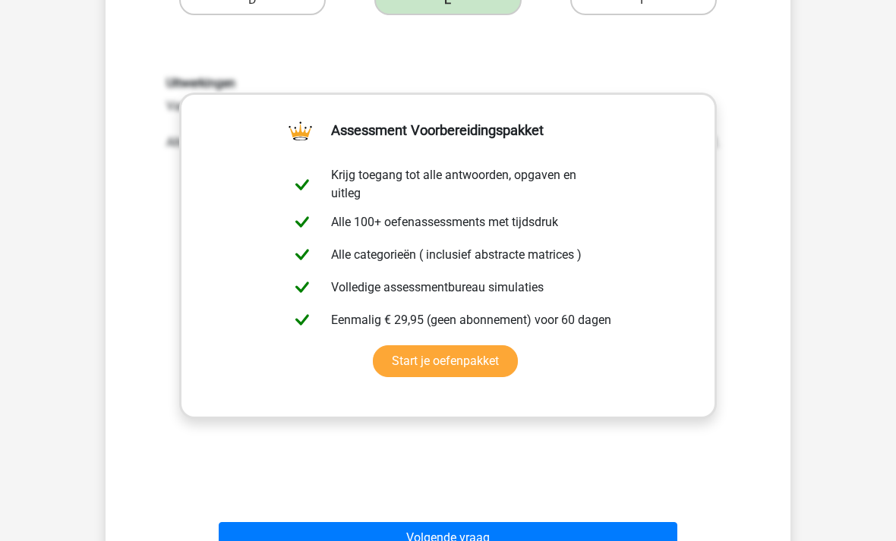
click at [263, 537] on button "Volgende vraag" at bounding box center [448, 538] width 459 height 32
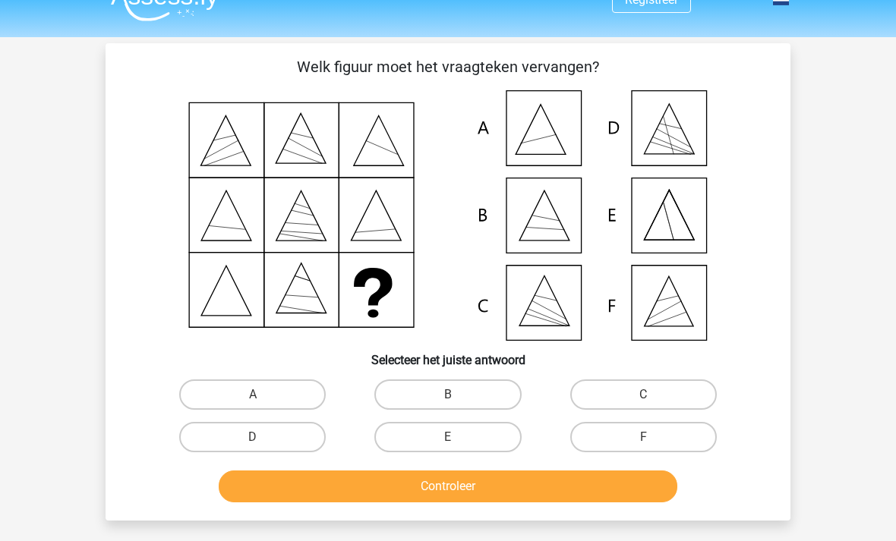
scroll to position [26, 0]
click at [682, 443] on label "F" at bounding box center [643, 438] width 147 height 30
click at [653, 443] on input "F" at bounding box center [648, 443] width 10 height 10
radio input "true"
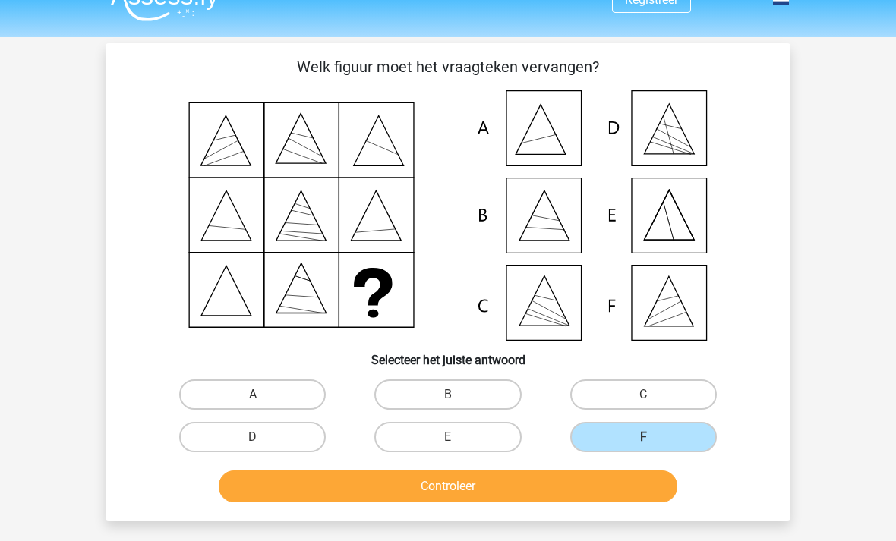
click at [556, 487] on button "Controleer" at bounding box center [448, 487] width 459 height 32
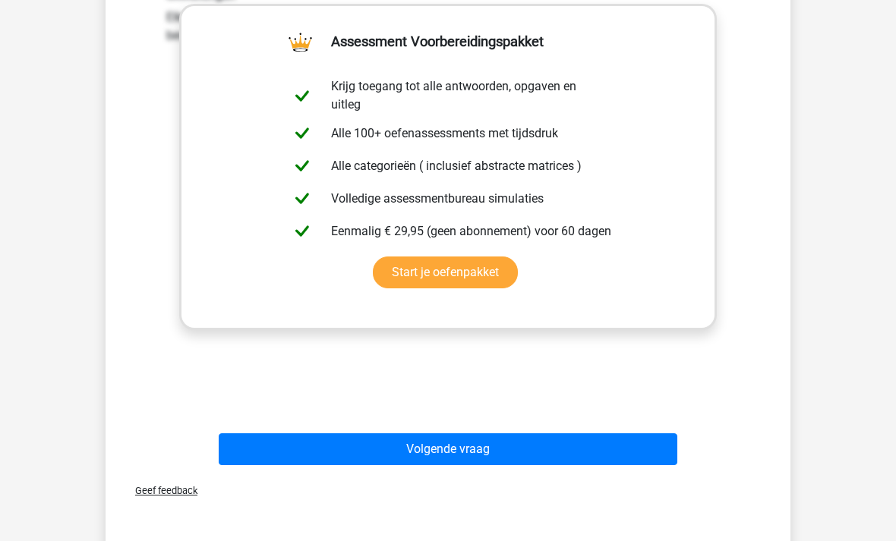
click at [614, 458] on button "Volgende vraag" at bounding box center [448, 449] width 459 height 32
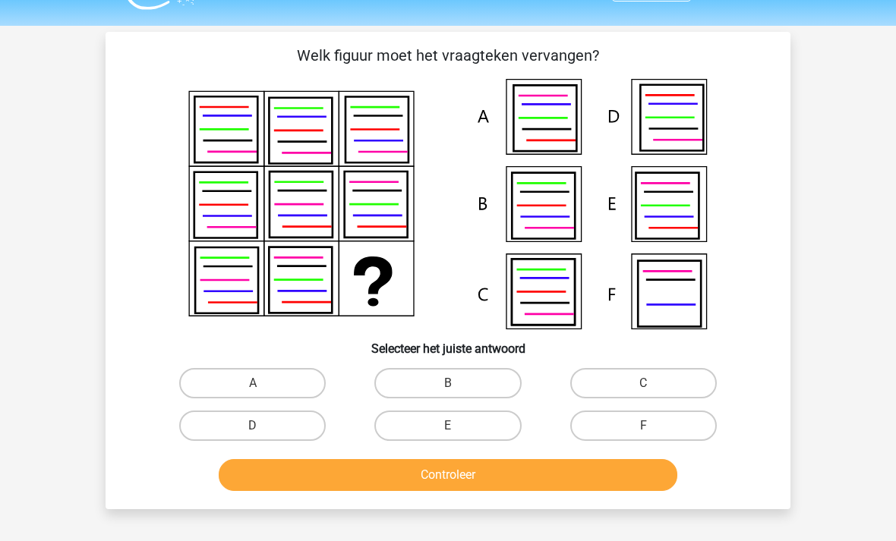
scroll to position [38, 0]
